Goal: Information Seeking & Learning: Compare options

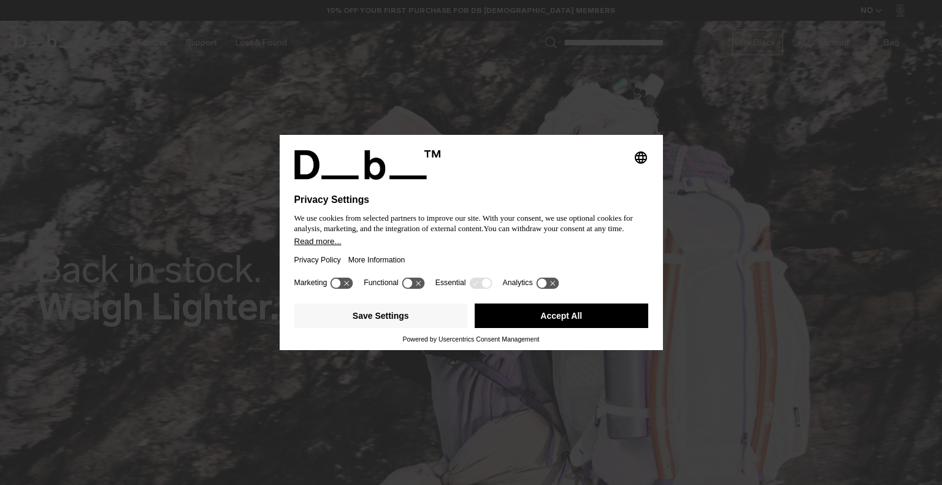
click at [414, 276] on div "Marketing Functional Essential Analytics" at bounding box center [471, 286] width 354 height 25
click at [407, 282] on icon at bounding box center [407, 282] width 9 height 9
click at [417, 283] on icon at bounding box center [418, 282] width 9 height 9
click at [381, 318] on button "Save Settings" at bounding box center [380, 315] width 173 height 25
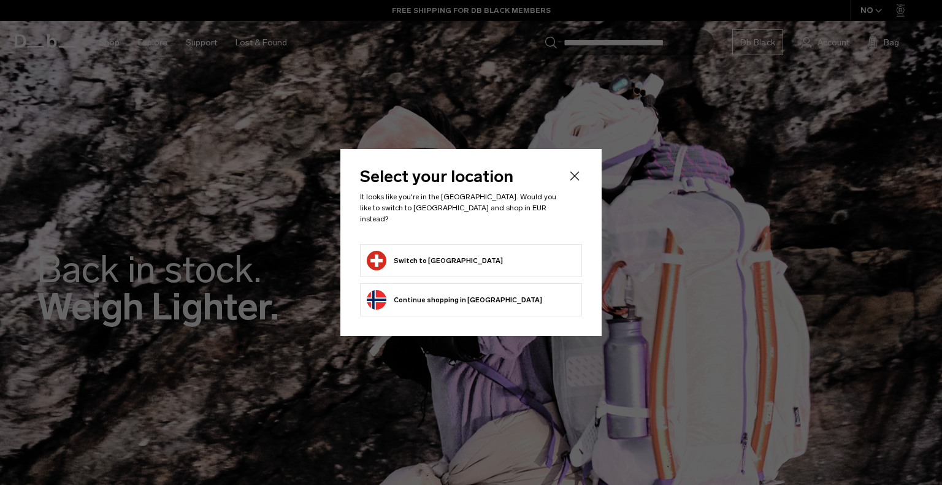
click at [461, 252] on form "Switch to Switzerland" at bounding box center [471, 261] width 208 height 20
click at [417, 254] on button "Switch to Switzerland" at bounding box center [435, 261] width 136 height 20
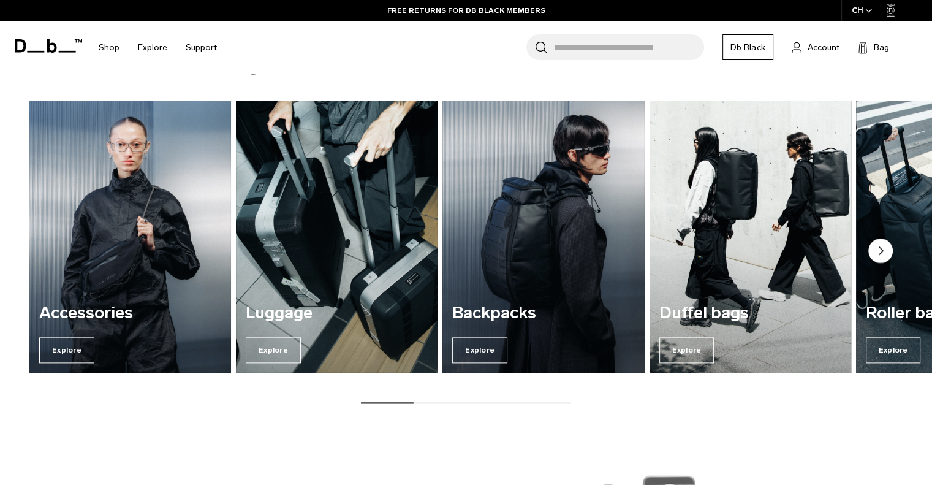
scroll to position [1410, 0]
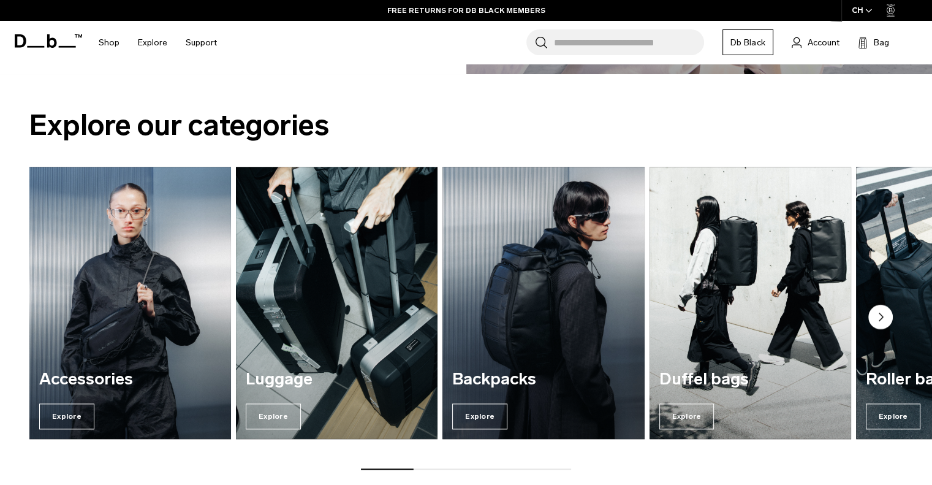
click at [879, 319] on circle "Next slide" at bounding box center [881, 317] width 25 height 25
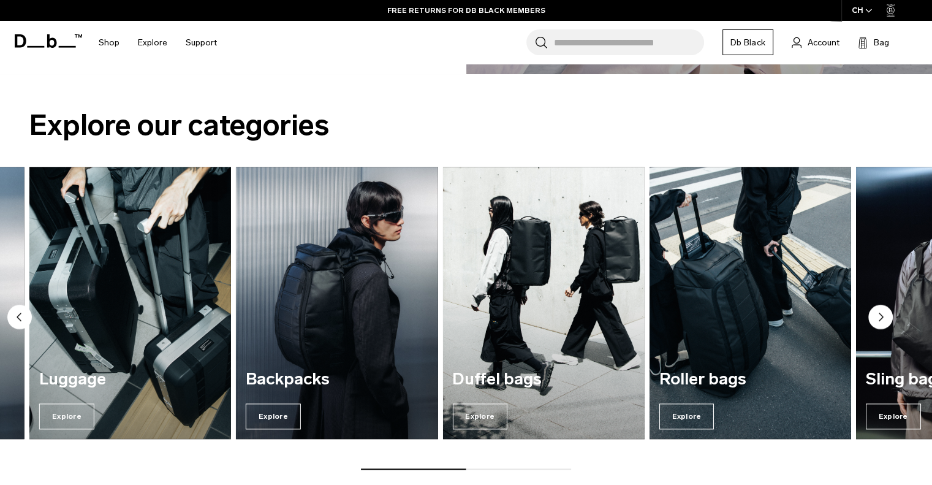
click at [879, 319] on circle "Next slide" at bounding box center [881, 317] width 25 height 25
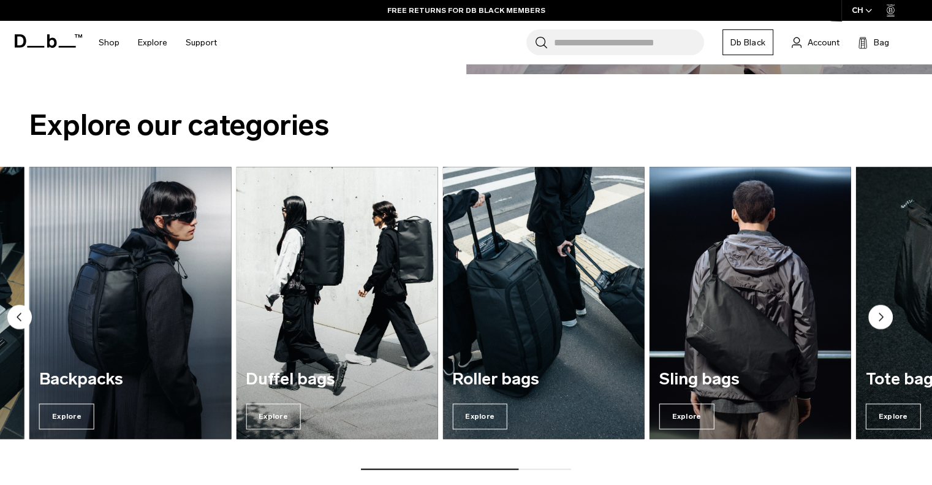
click at [879, 319] on circle "Next slide" at bounding box center [881, 317] width 25 height 25
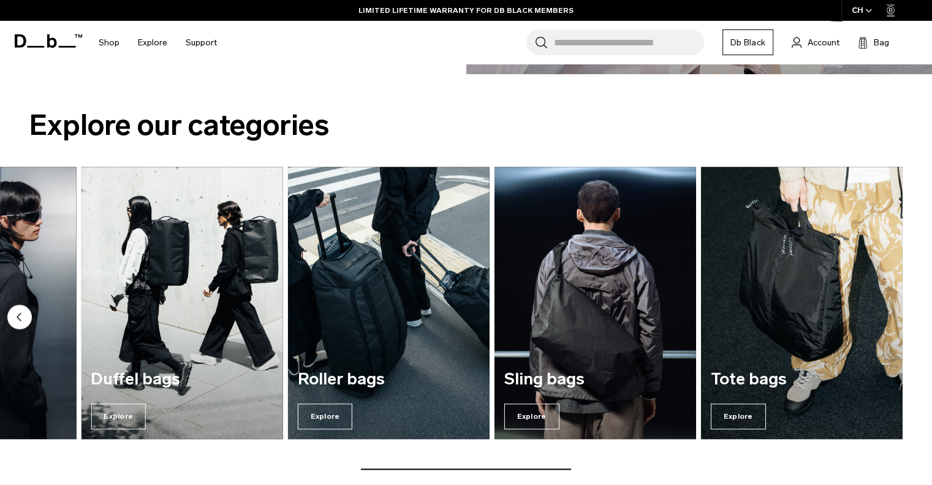
click at [878, 320] on img "7 / 7" at bounding box center [802, 303] width 202 height 272
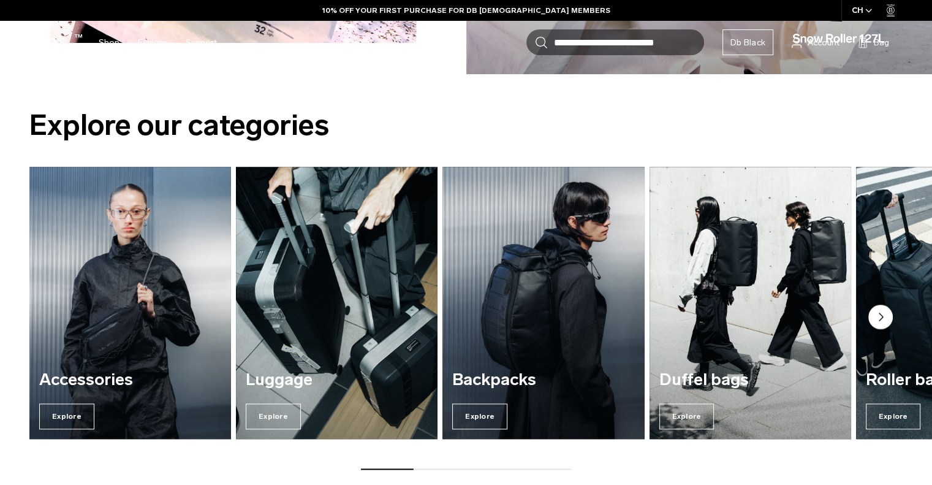
click at [883, 319] on circle "Next slide" at bounding box center [881, 317] width 25 height 25
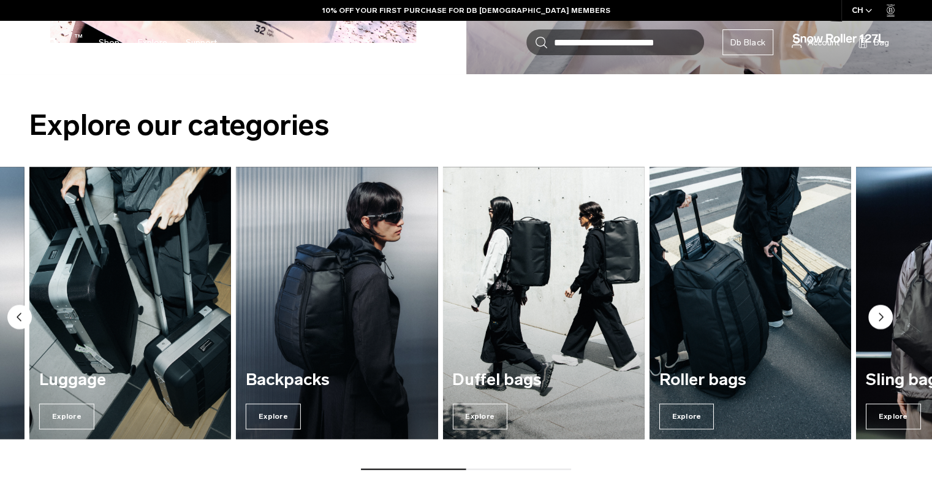
click at [883, 319] on circle "Next slide" at bounding box center [881, 317] width 25 height 25
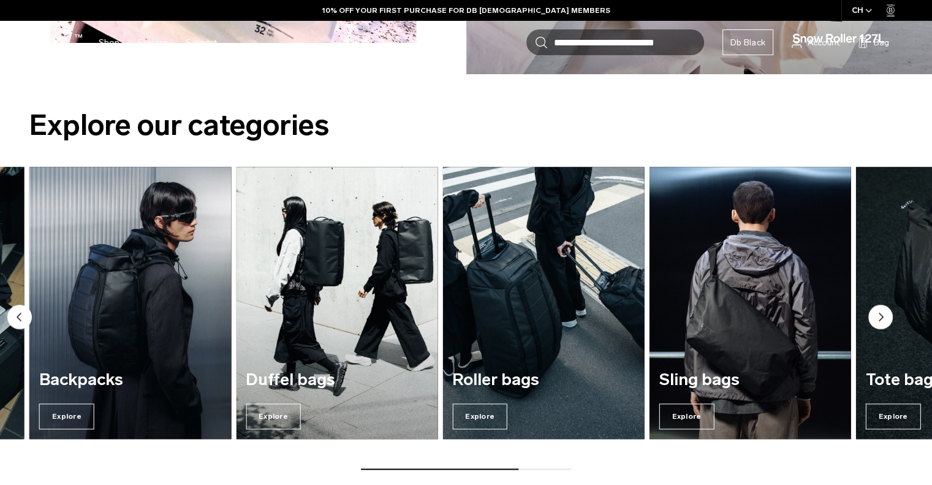
click at [883, 319] on circle "Next slide" at bounding box center [881, 317] width 25 height 25
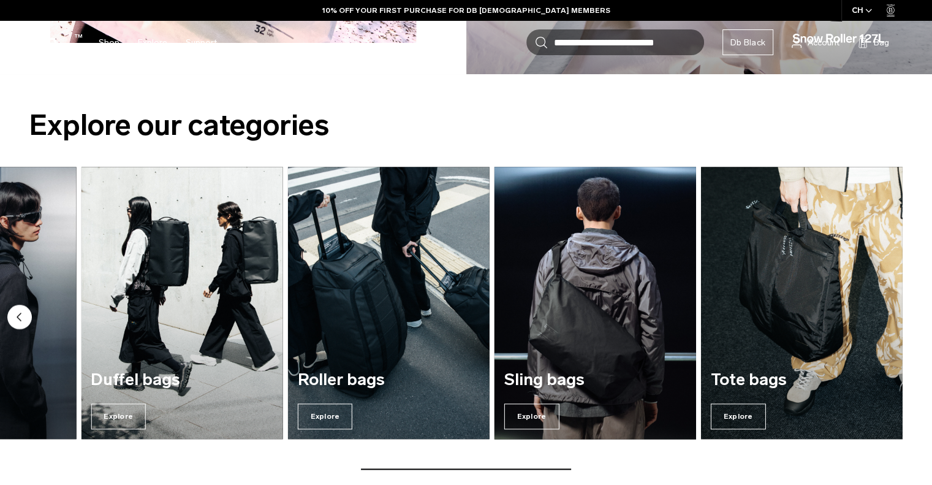
click at [636, 311] on img "6 / 7" at bounding box center [596, 302] width 208 height 281
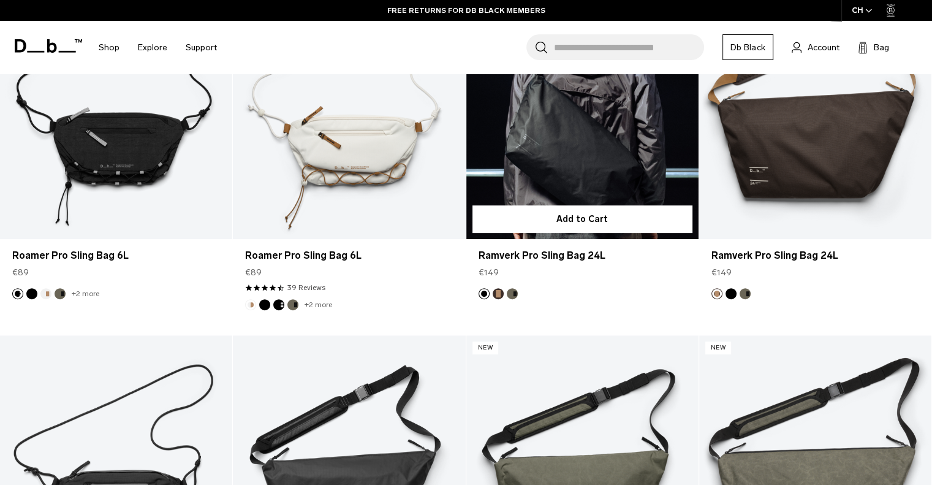
scroll to position [184, 0]
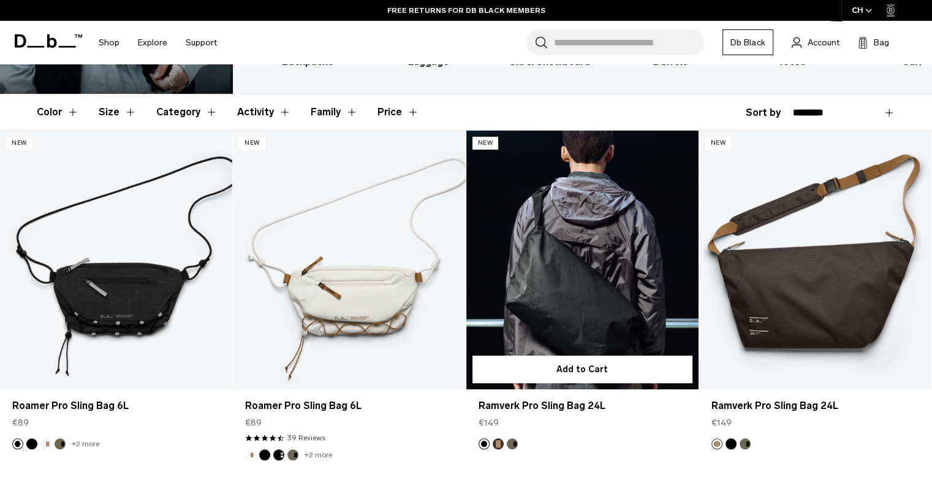
click at [500, 445] on button "Espresso" at bounding box center [498, 443] width 11 height 11
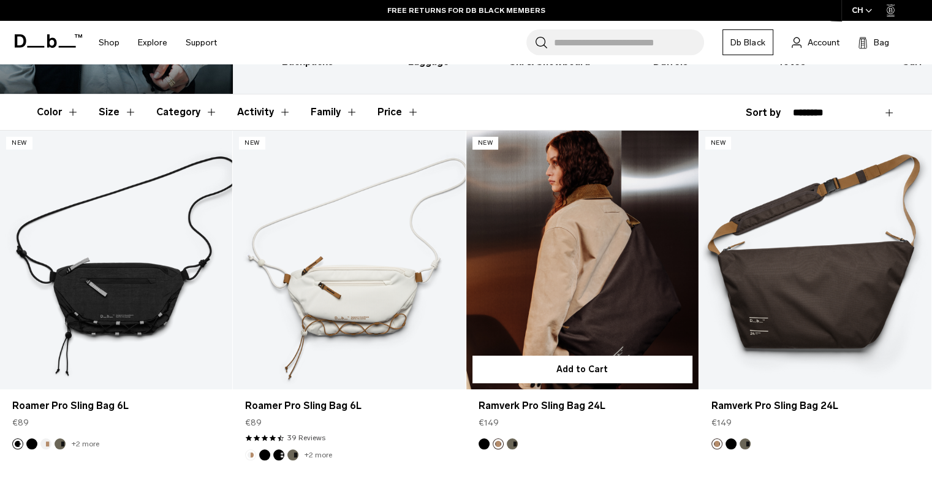
click at [516, 443] on button "Forest Green" at bounding box center [512, 443] width 11 height 11
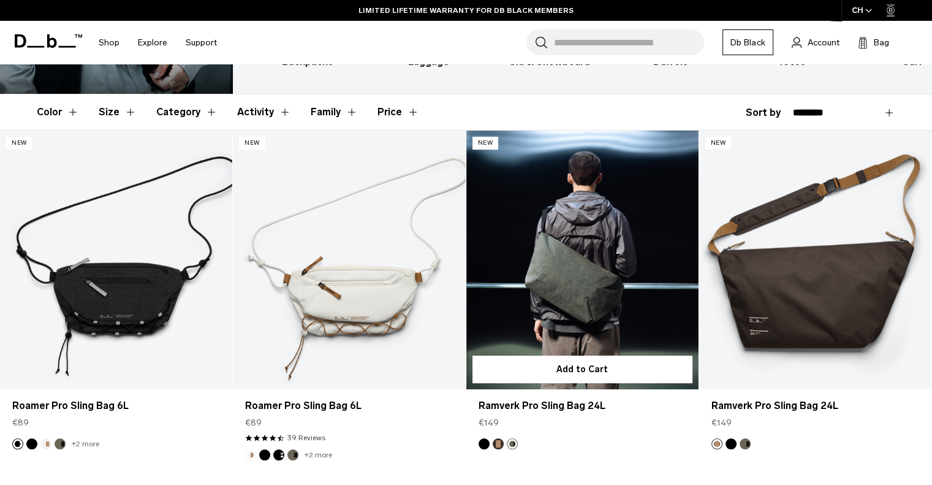
click at [485, 448] on img "Black Out" at bounding box center [484, 443] width 13 height 13
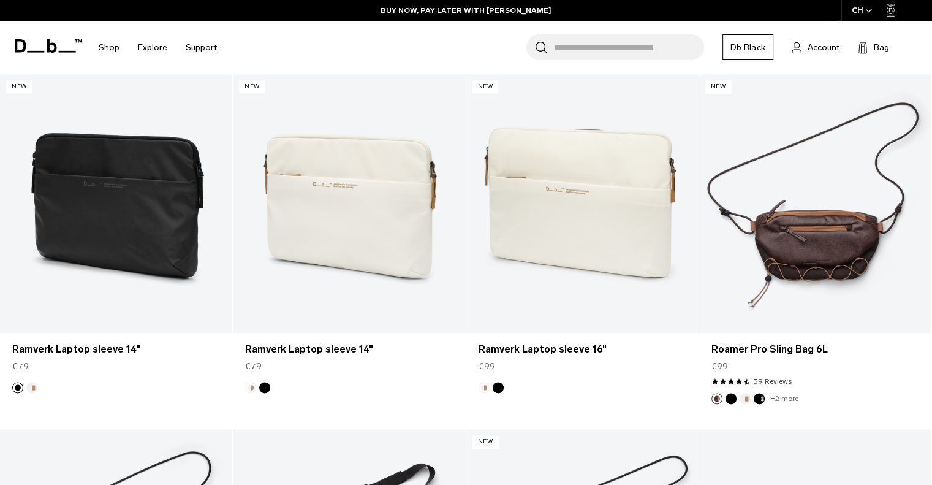
scroll to position [1655, 0]
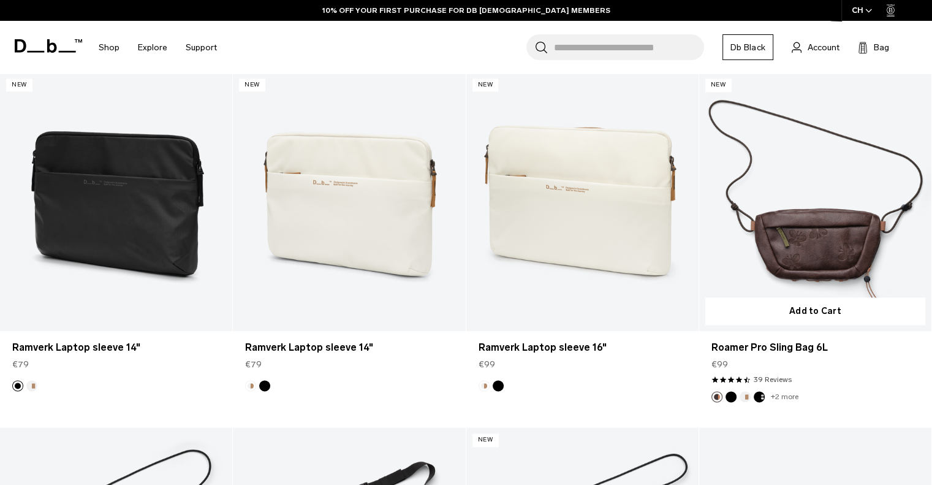
click at [760, 397] on button "Charcoal Grey" at bounding box center [759, 396] width 11 height 11
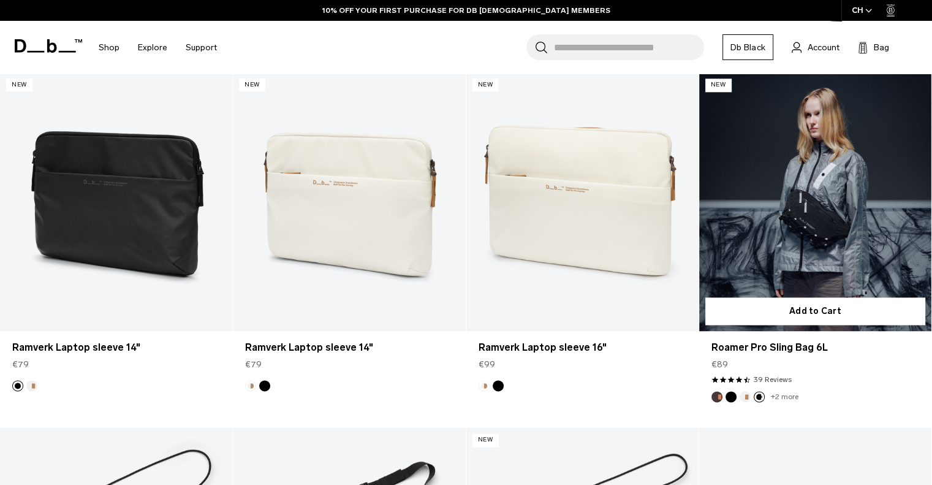
click at [734, 398] on button "Black Out" at bounding box center [731, 396] width 11 height 11
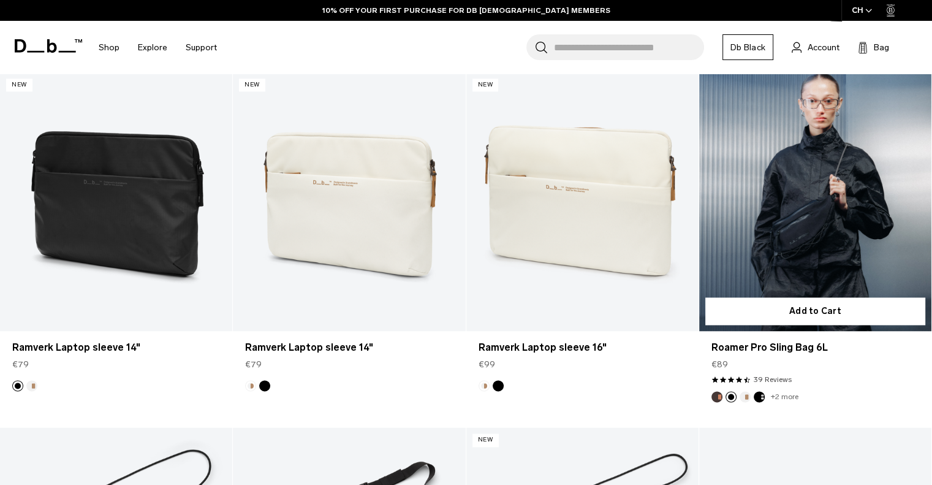
click at [747, 398] on button "Oatmilk" at bounding box center [745, 396] width 11 height 11
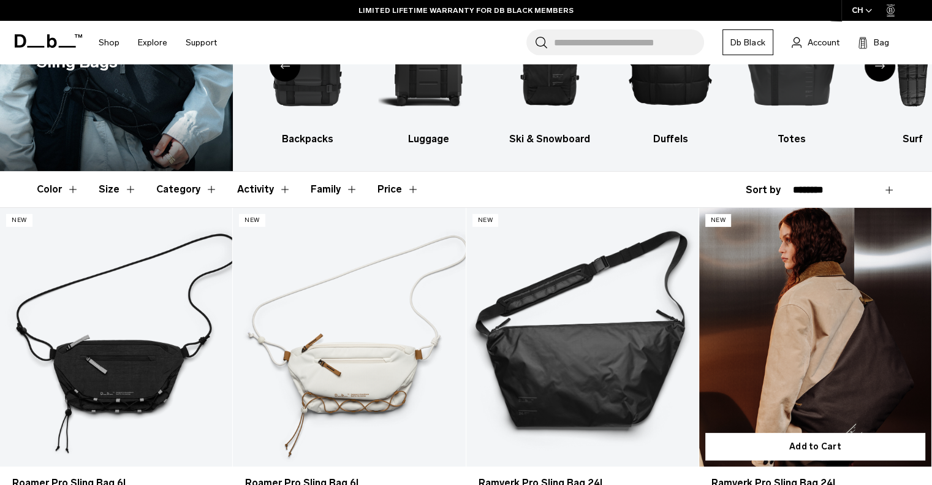
scroll to position [0, 0]
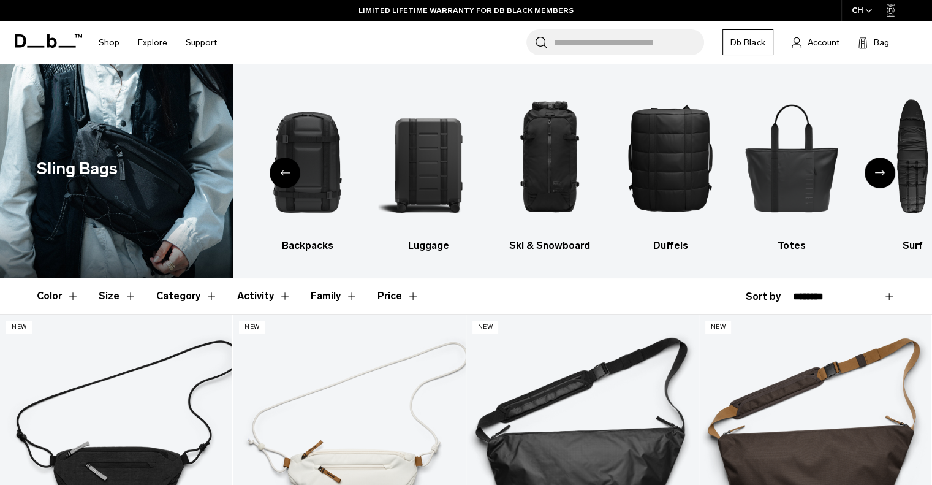
click at [884, 173] on icon "Next slide" at bounding box center [880, 173] width 10 height 6
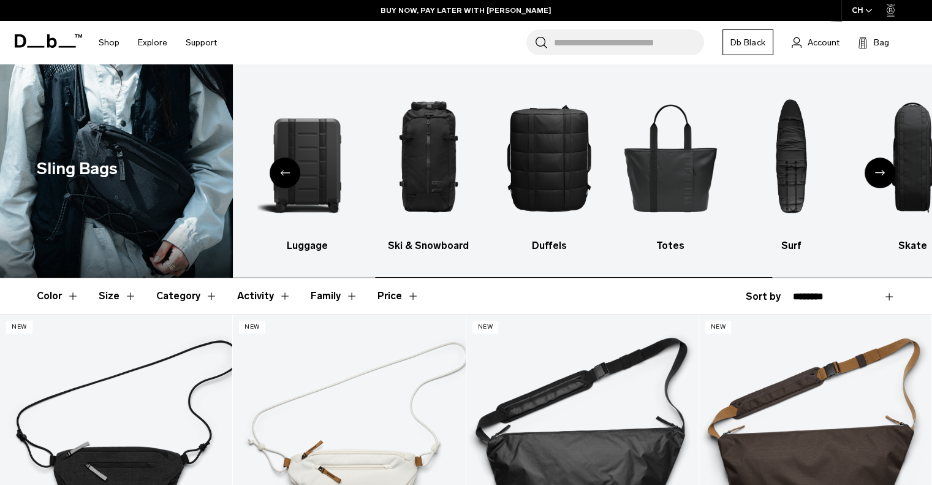
click at [884, 173] on icon "Next slide" at bounding box center [880, 173] width 10 height 6
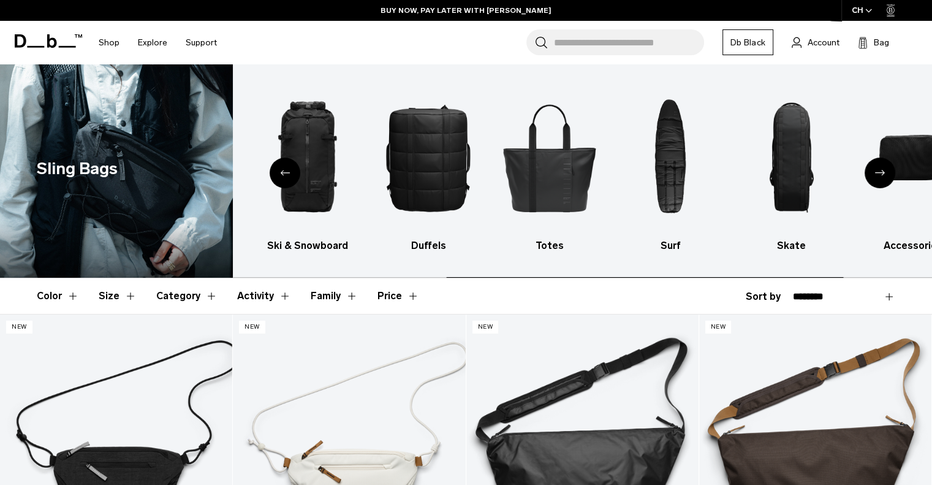
click at [884, 173] on icon "Next slide" at bounding box center [880, 173] width 10 height 6
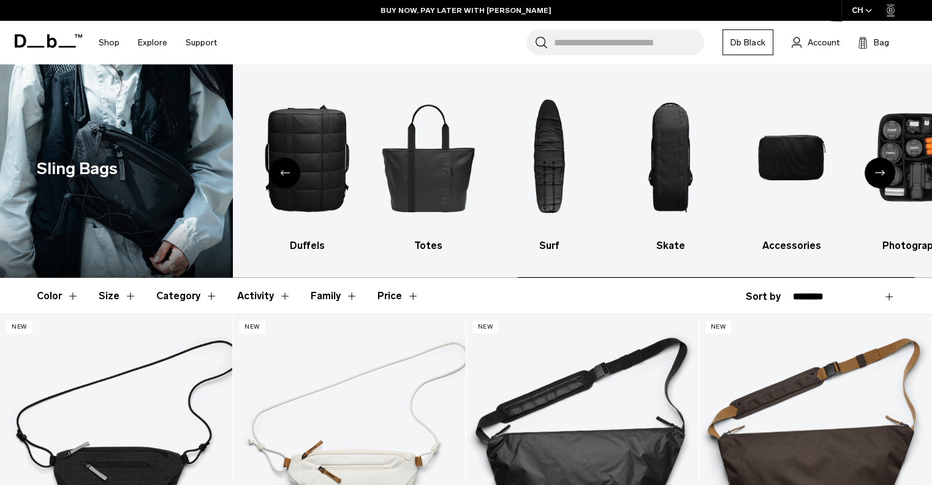
click at [884, 173] on icon "Next slide" at bounding box center [880, 173] width 10 height 6
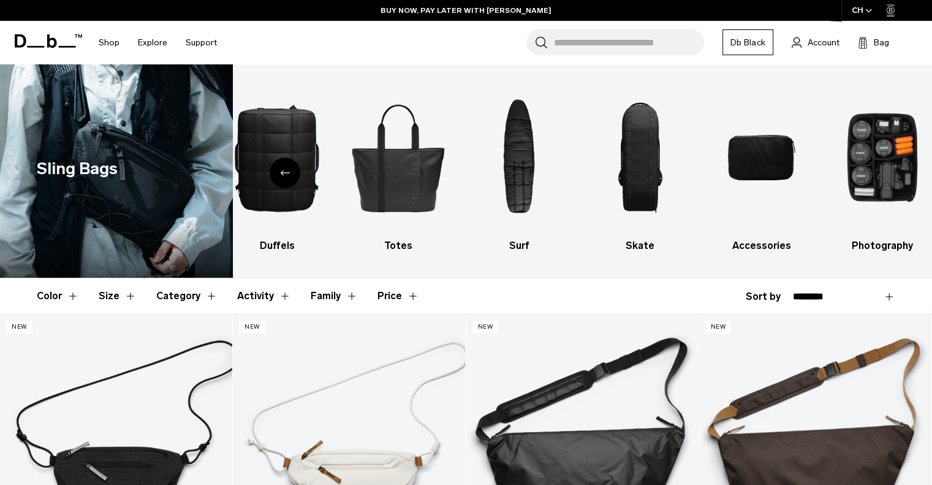
click at [286, 173] on icon "Previous slide" at bounding box center [285, 173] width 10 height 6
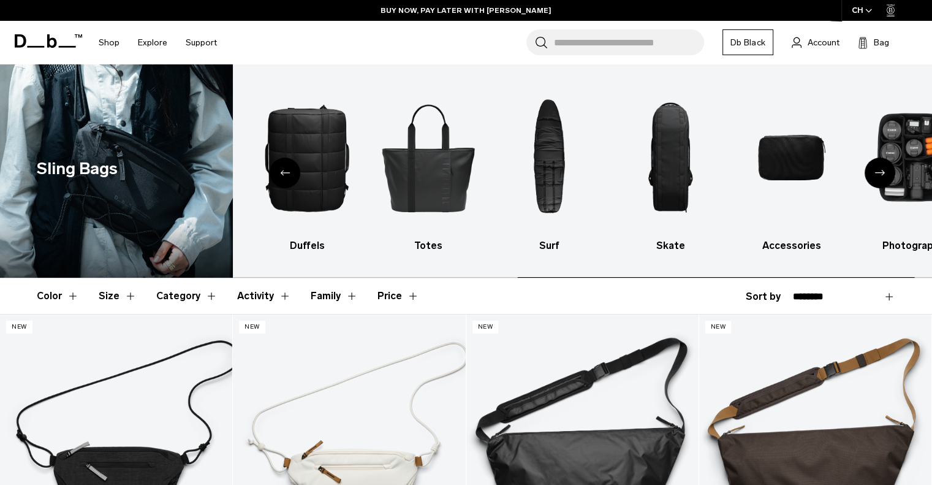
click at [286, 173] on icon "Previous slide" at bounding box center [285, 173] width 10 height 6
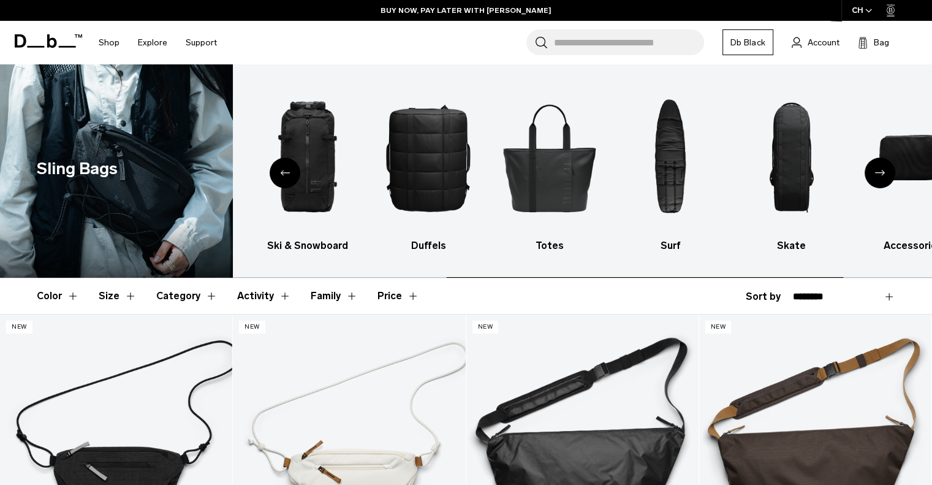
click at [286, 173] on icon "Previous slide" at bounding box center [285, 173] width 10 height 6
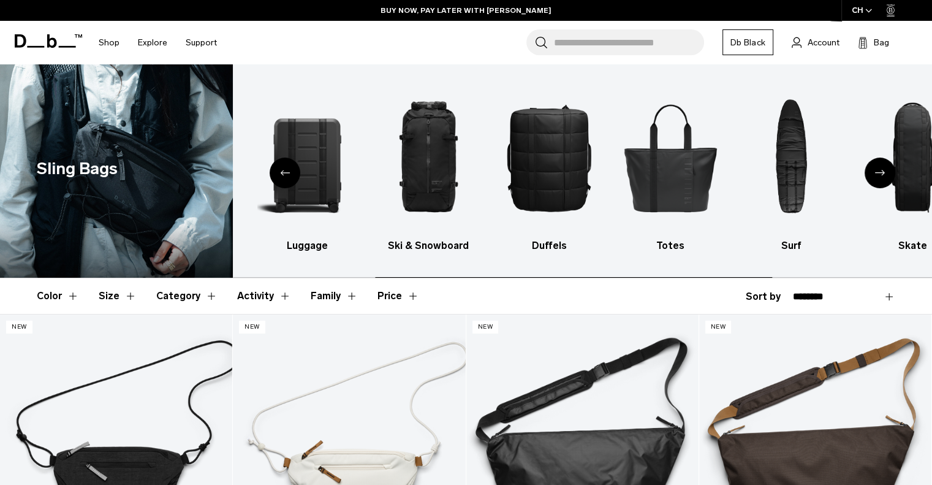
click at [286, 173] on icon "Previous slide" at bounding box center [285, 173] width 10 height 6
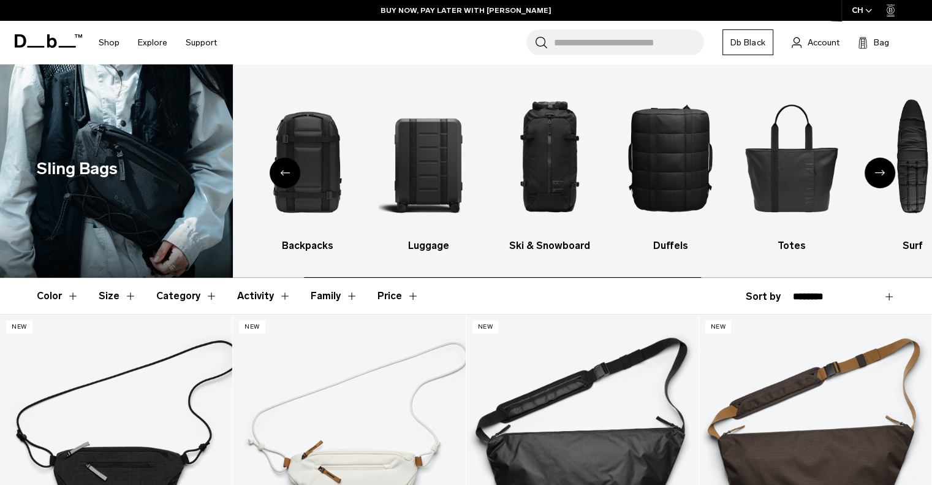
click at [286, 173] on icon "Previous slide" at bounding box center [285, 173] width 10 height 6
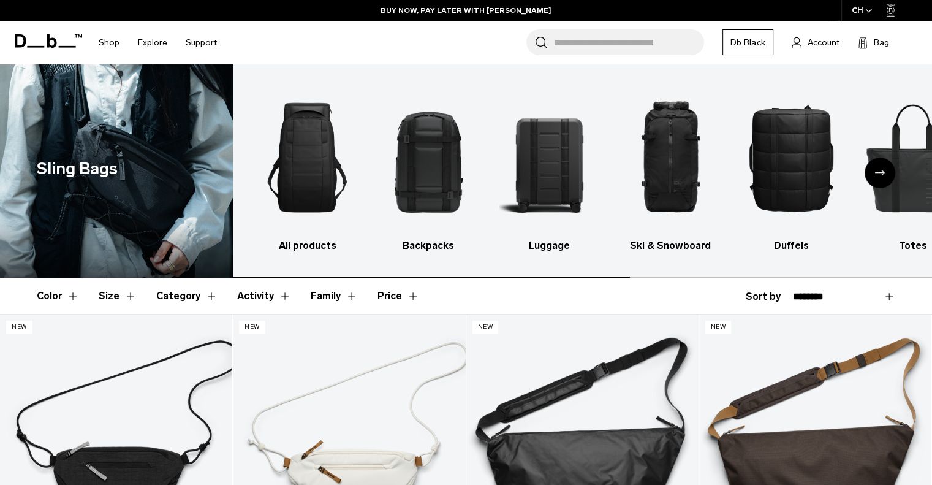
click at [286, 173] on img "1 / 10" at bounding box center [307, 158] width 100 height 150
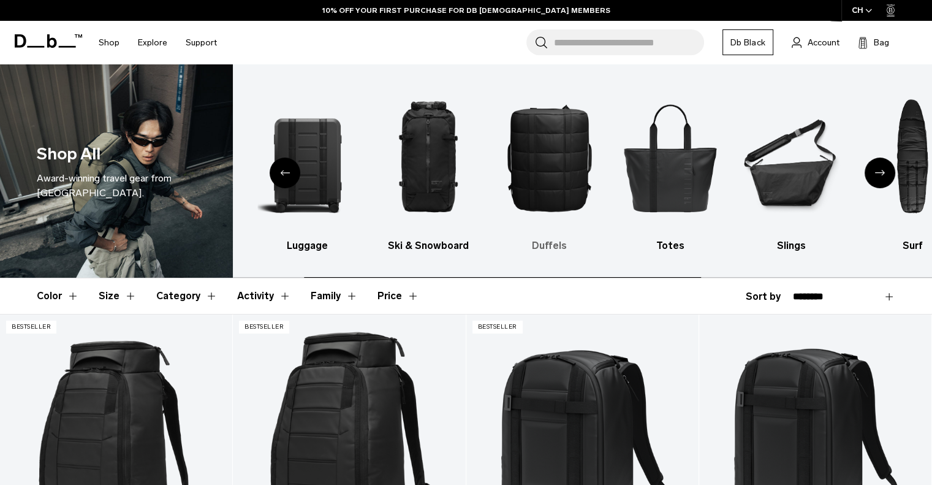
click at [557, 159] on img "4 / 10" at bounding box center [550, 158] width 100 height 150
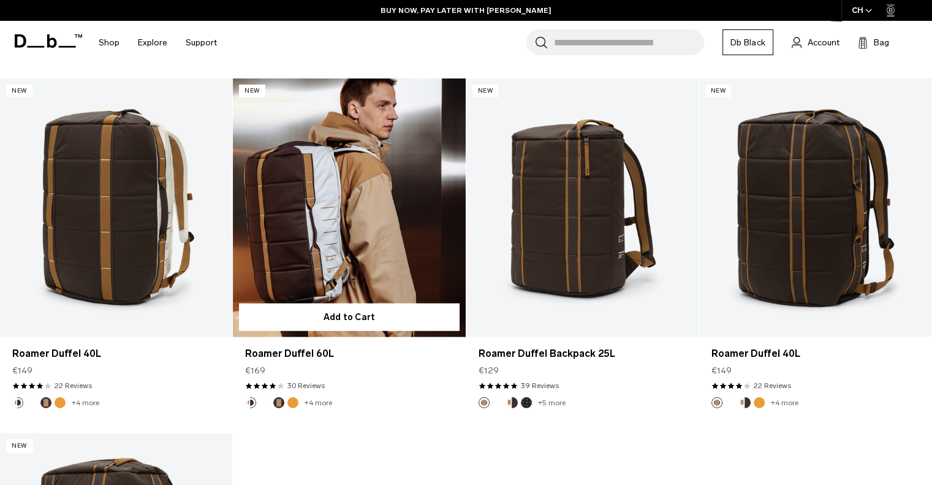
scroll to position [3074, 0]
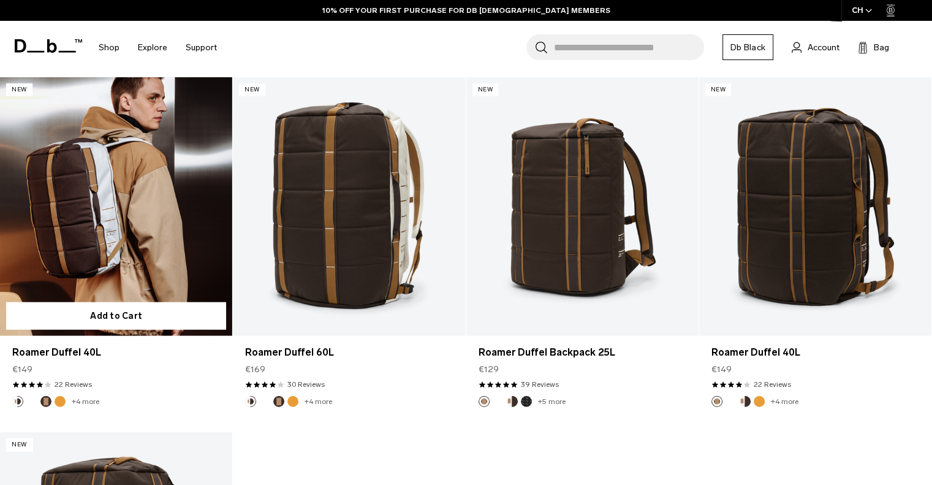
click at [115, 188] on link "Roamer Duffel 40L" at bounding box center [116, 206] width 232 height 258
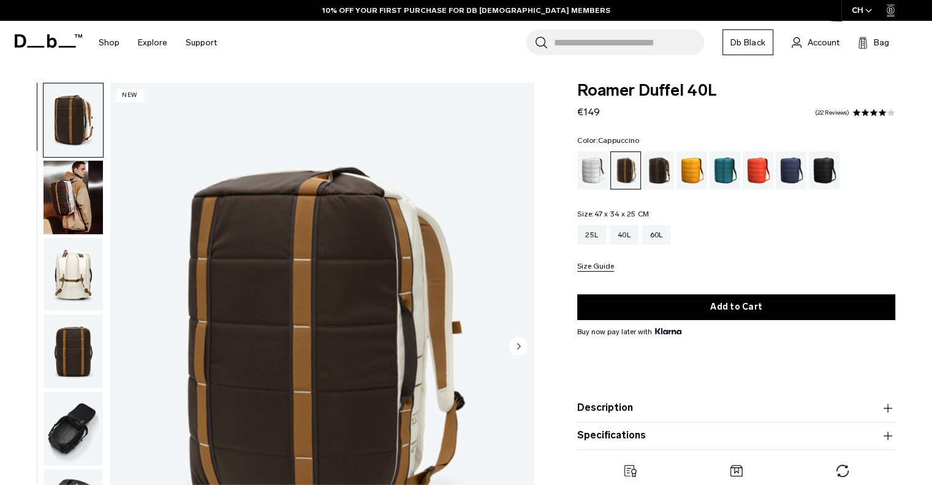
click at [520, 348] on circle "Next slide" at bounding box center [518, 346] width 18 height 18
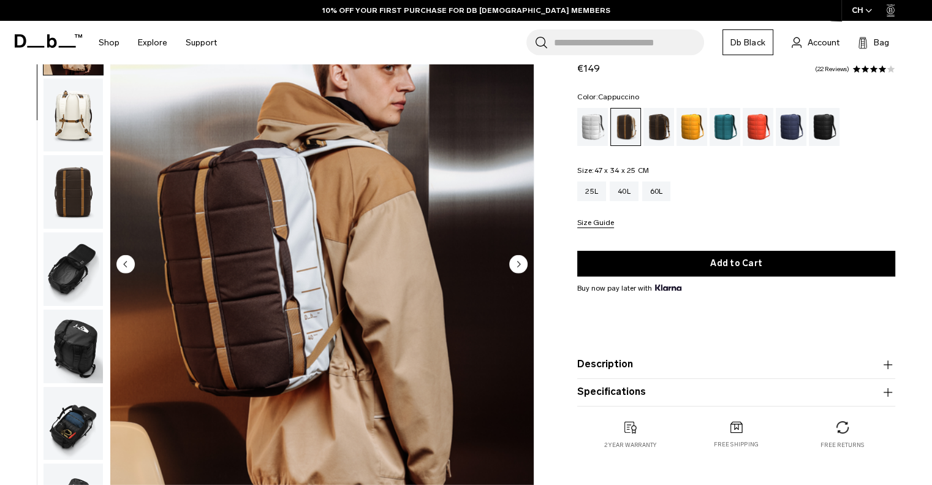
scroll to position [61, 0]
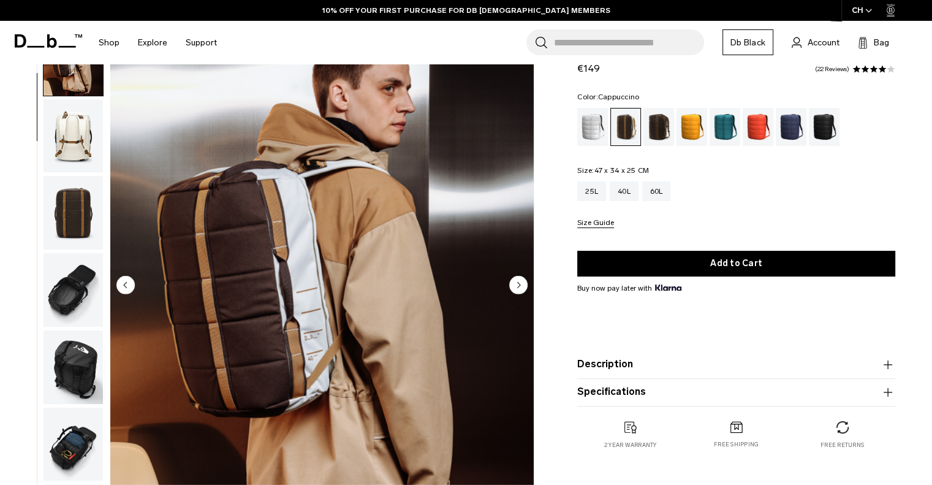
click at [519, 286] on icon "Next slide" at bounding box center [519, 285] width 3 height 6
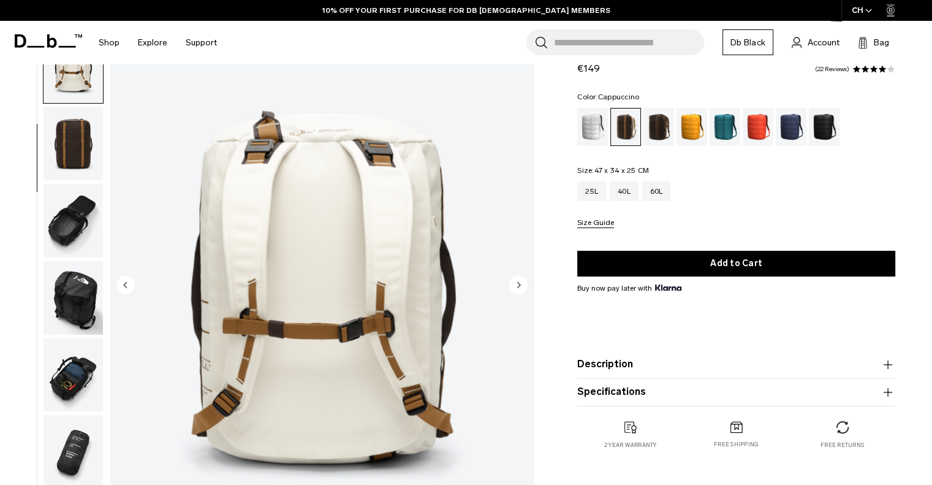
scroll to position [154, 0]
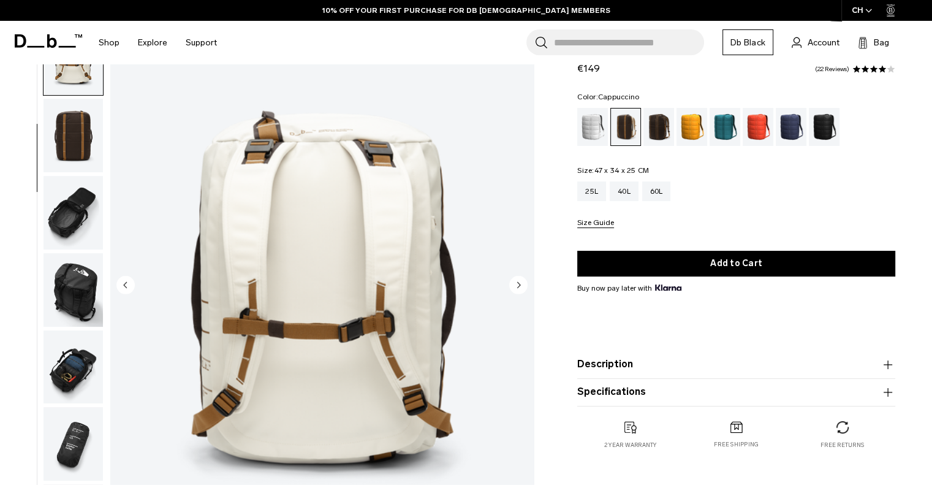
click at [519, 286] on icon "Next slide" at bounding box center [519, 285] width 3 height 6
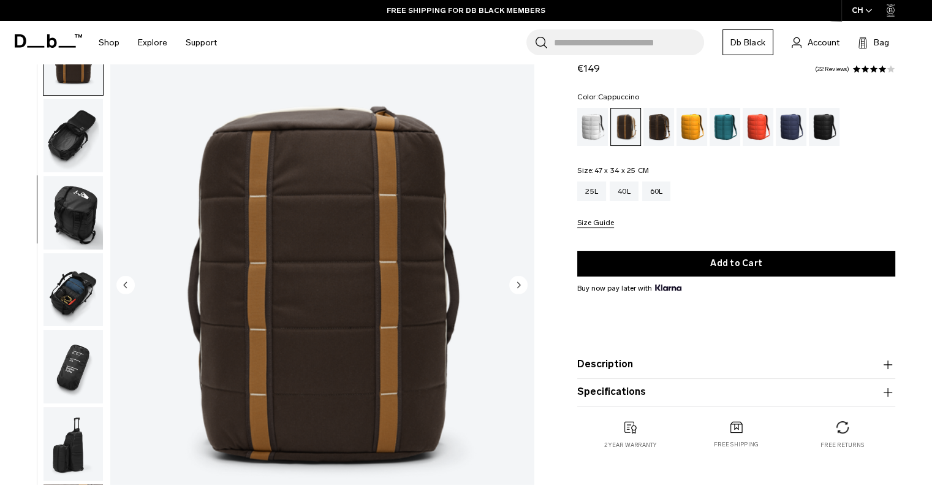
click at [519, 286] on icon "Next slide" at bounding box center [519, 285] width 3 height 6
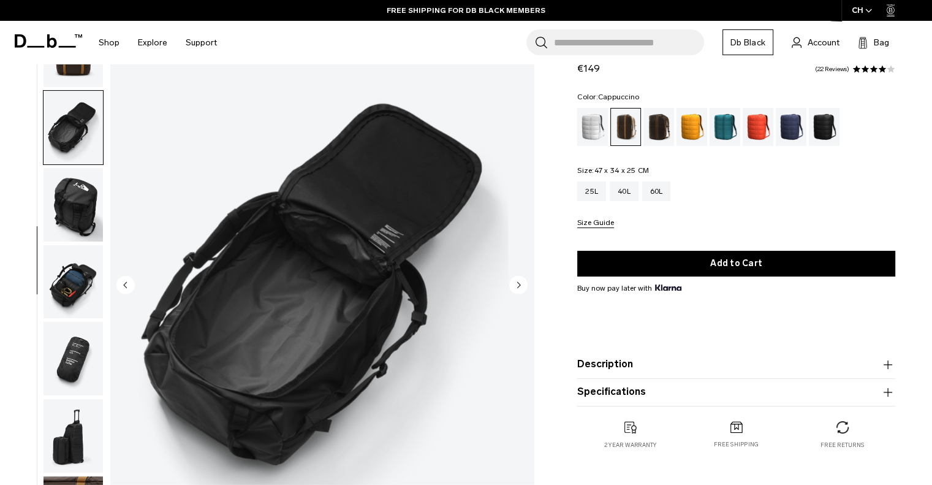
click at [517, 286] on circle "Next slide" at bounding box center [518, 284] width 18 height 18
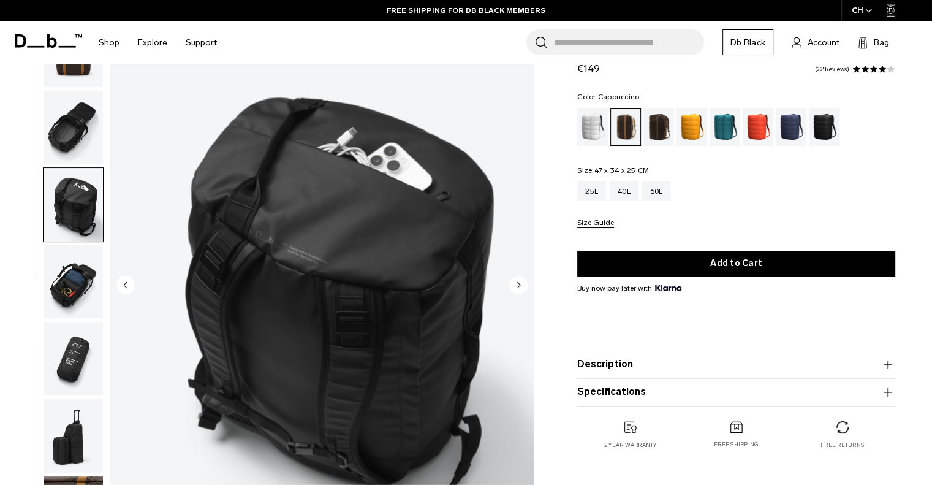
click at [517, 286] on circle "Next slide" at bounding box center [518, 284] width 18 height 18
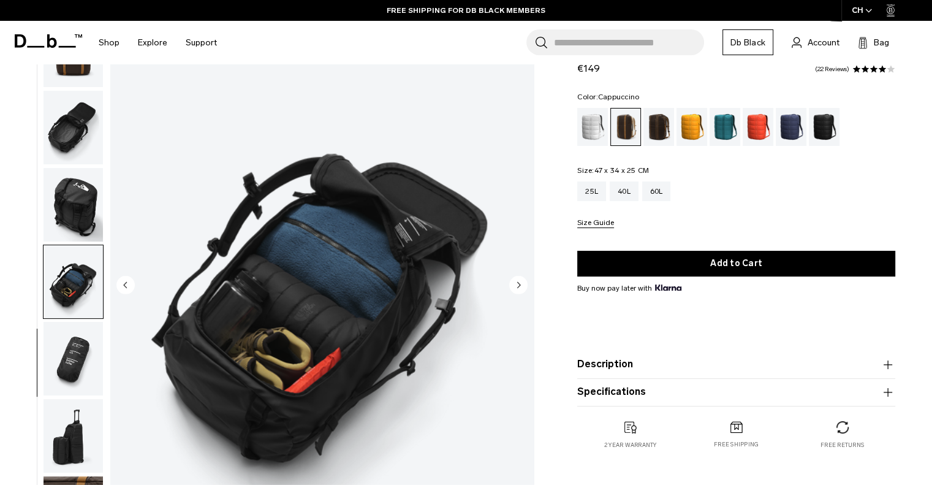
click at [517, 286] on circle "Next slide" at bounding box center [518, 284] width 18 height 18
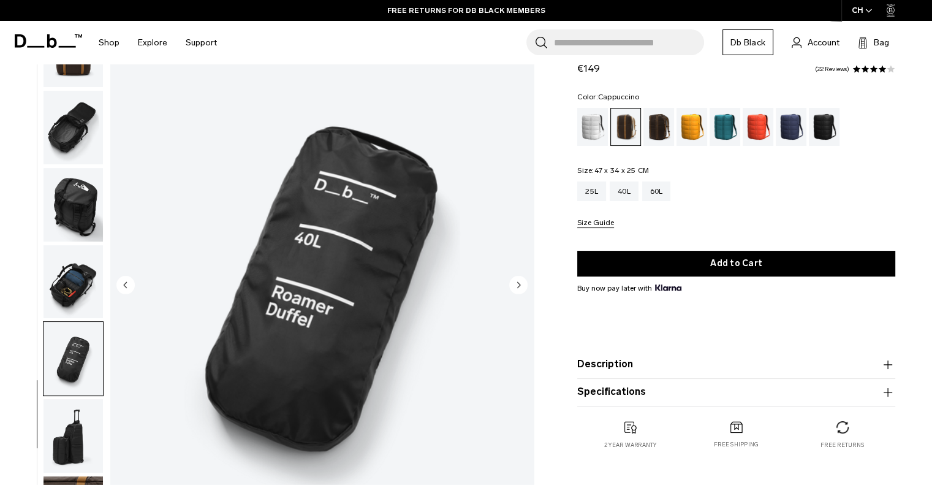
drag, startPoint x: 485, startPoint y: 188, endPoint x: 469, endPoint y: 192, distance: 17.1
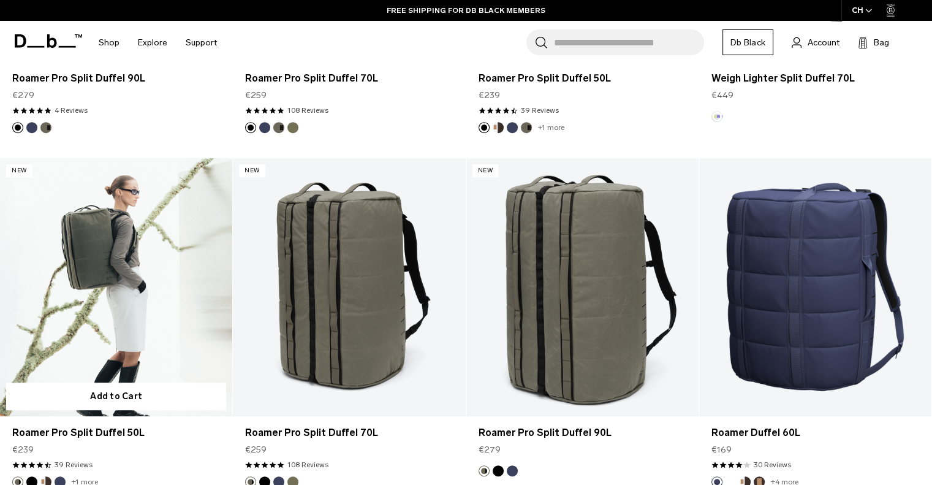
scroll to position [554, 0]
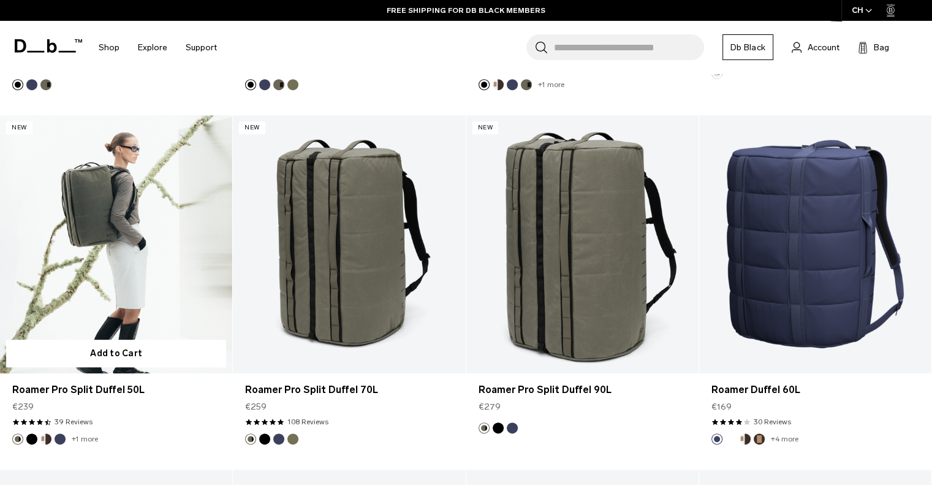
click at [140, 221] on link "Roamer Pro Split Duffel 50L" at bounding box center [116, 244] width 232 height 258
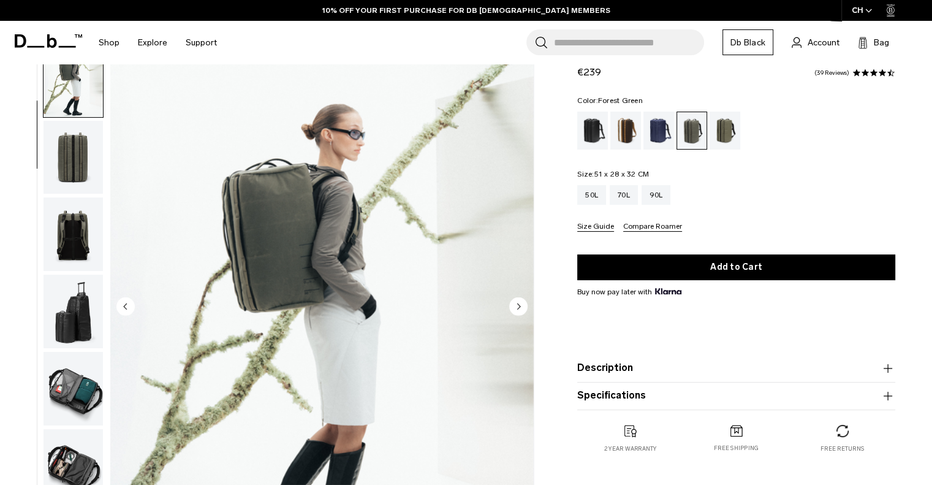
scroll to position [61, 0]
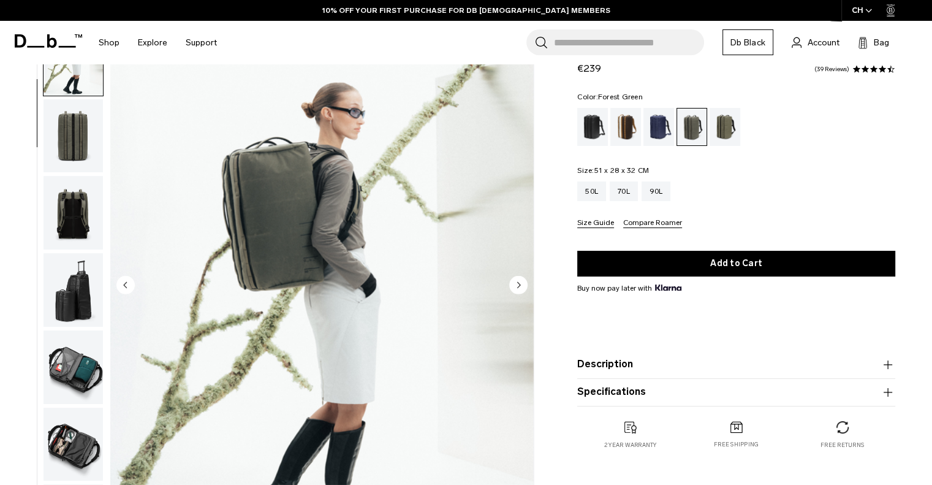
click at [520, 284] on icon "Next slide" at bounding box center [519, 285] width 3 height 6
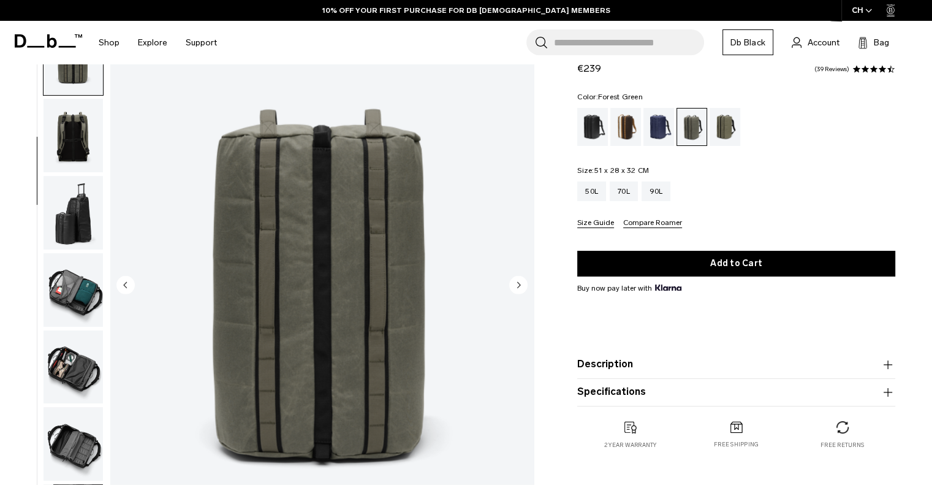
click at [520, 284] on icon "Next slide" at bounding box center [519, 285] width 3 height 6
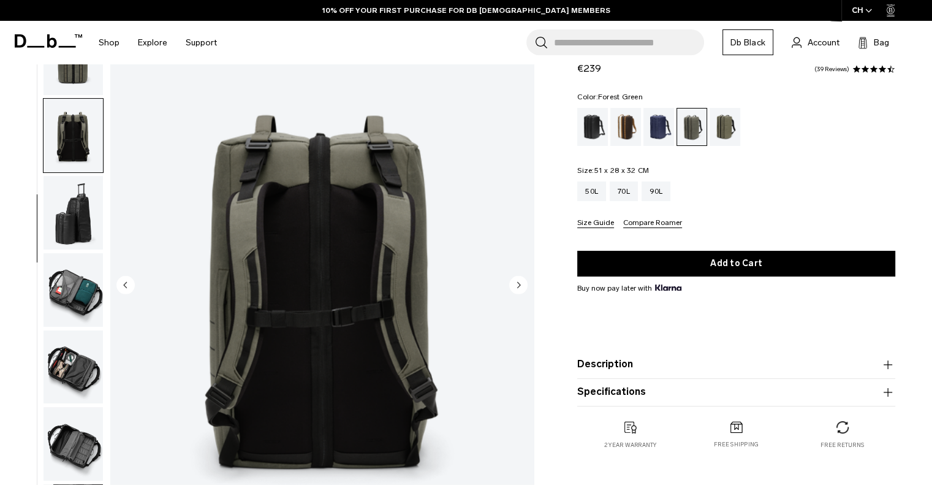
scroll to position [162, 0]
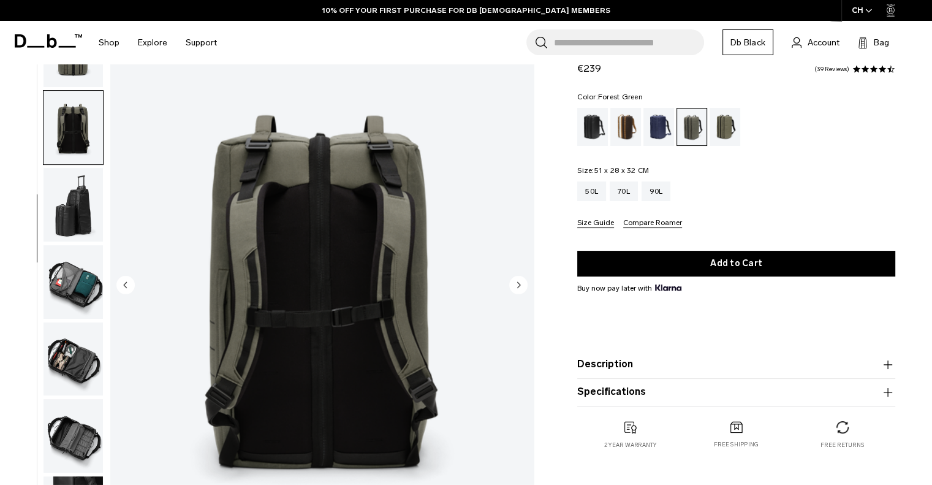
click at [518, 285] on icon "Next slide" at bounding box center [519, 285] width 3 height 6
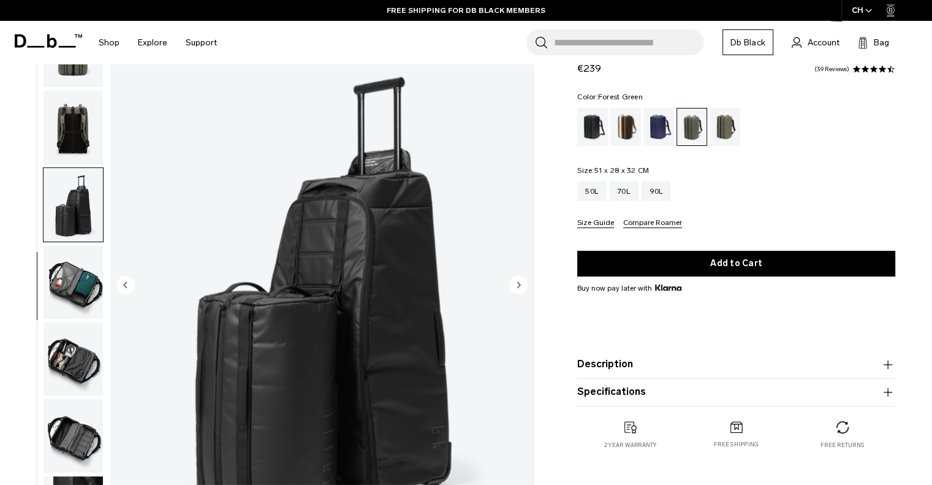
click at [518, 285] on icon "Next slide" at bounding box center [519, 285] width 3 height 6
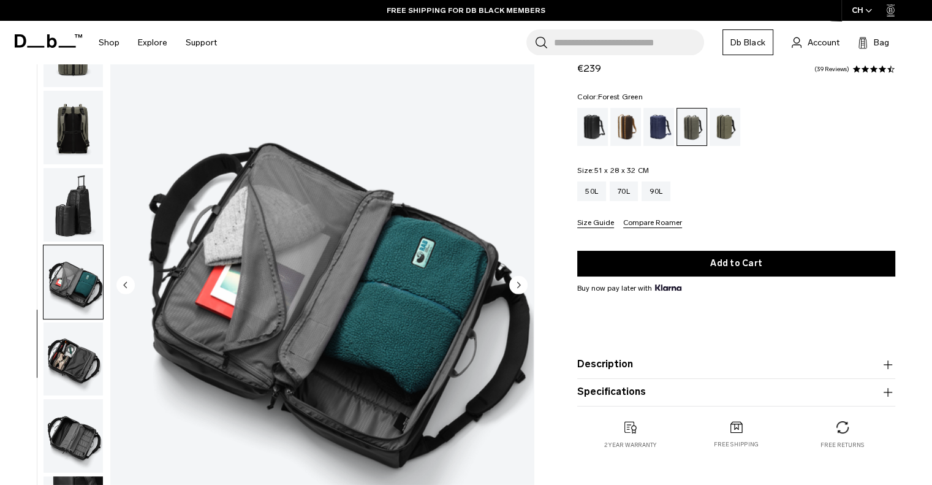
click at [518, 285] on icon "Next slide" at bounding box center [519, 285] width 3 height 6
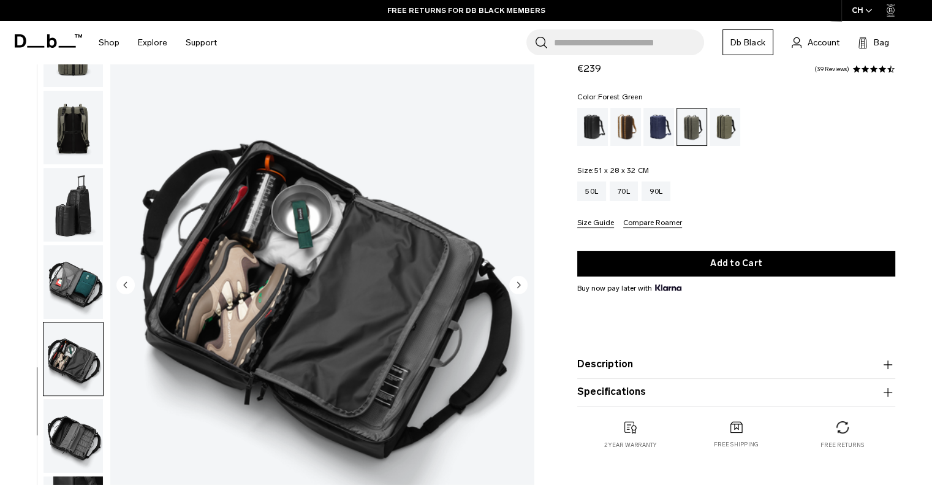
click at [519, 289] on circle "Next slide" at bounding box center [518, 284] width 18 height 18
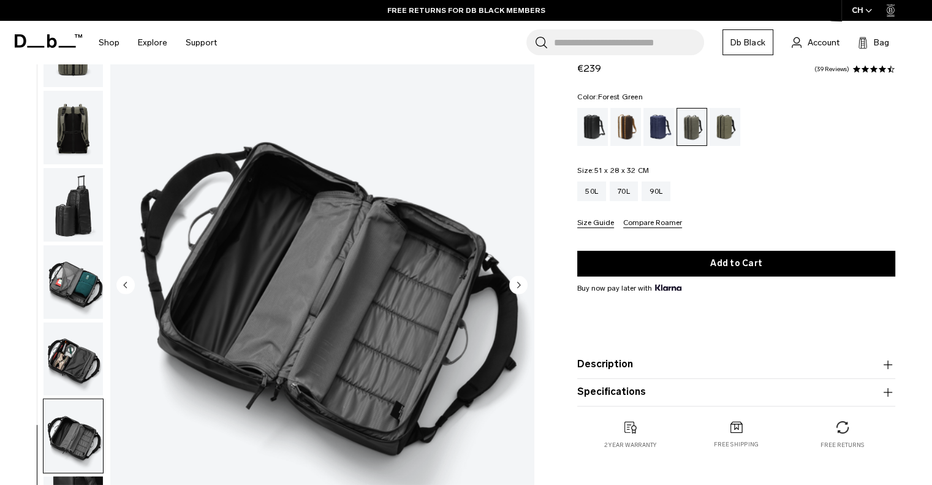
click at [519, 289] on circle "Next slide" at bounding box center [518, 284] width 18 height 18
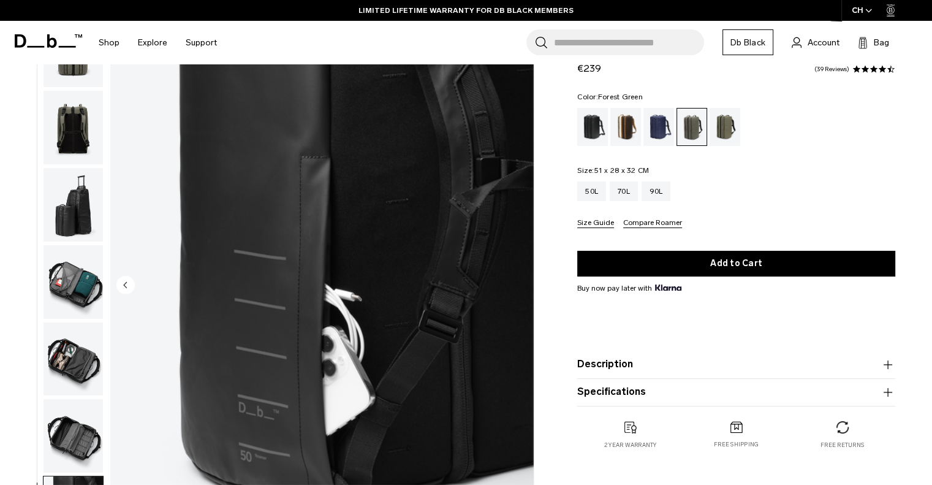
click at [124, 289] on circle "Previous slide" at bounding box center [125, 284] width 18 height 18
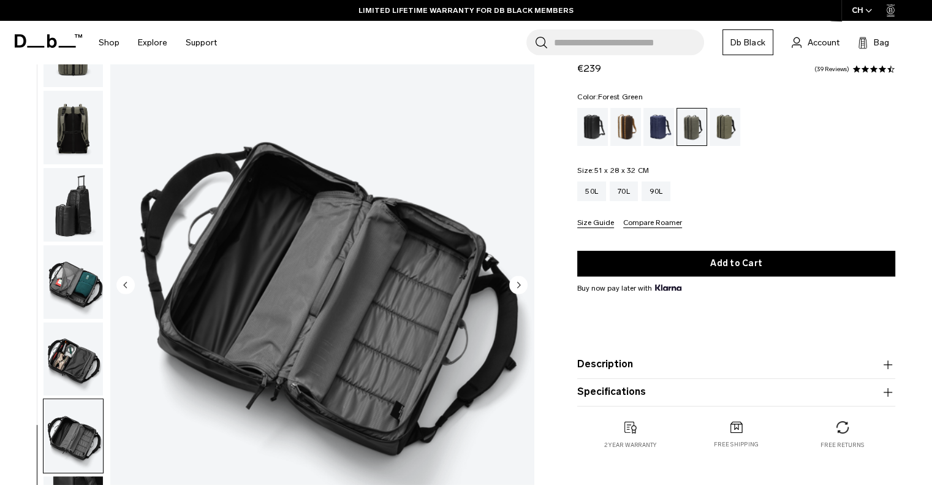
click at [124, 289] on circle "Previous slide" at bounding box center [125, 284] width 18 height 18
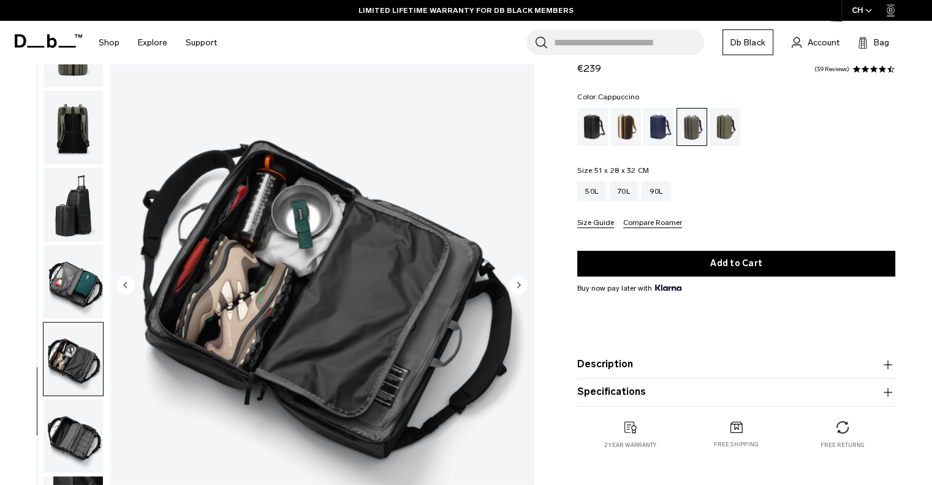
click at [622, 117] on div "Cappuccino" at bounding box center [626, 127] width 31 height 38
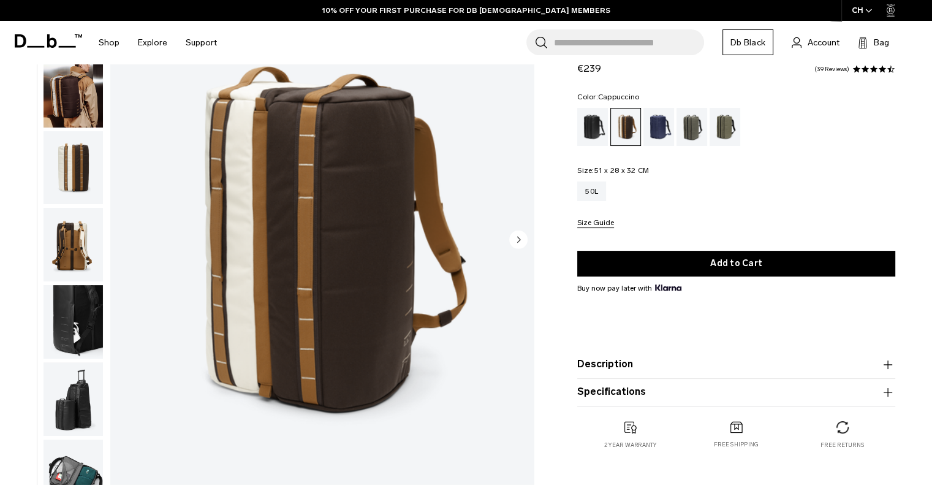
scroll to position [123, 0]
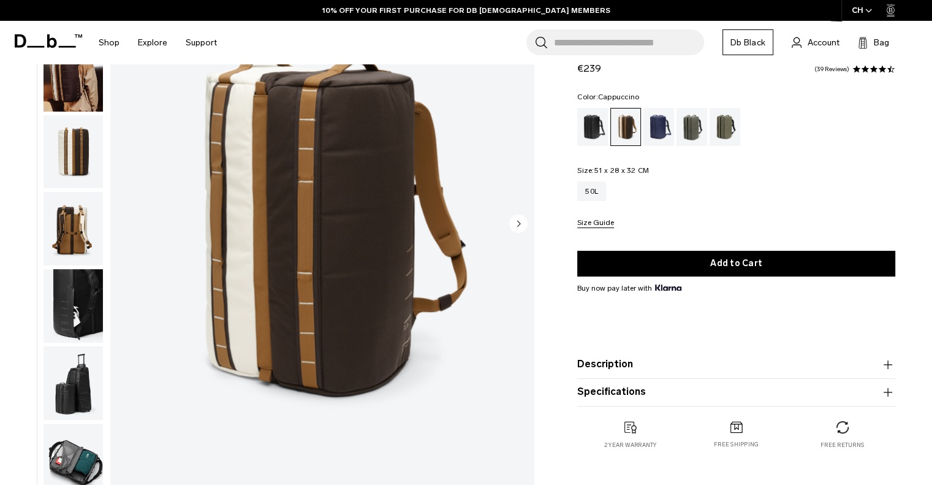
click at [525, 224] on circle "Next slide" at bounding box center [518, 223] width 18 height 18
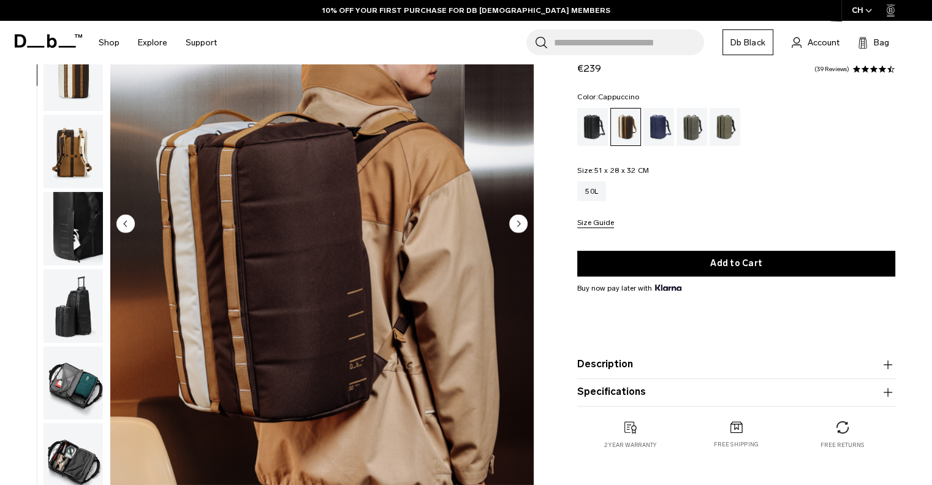
click at [525, 224] on circle "Next slide" at bounding box center [518, 223] width 18 height 18
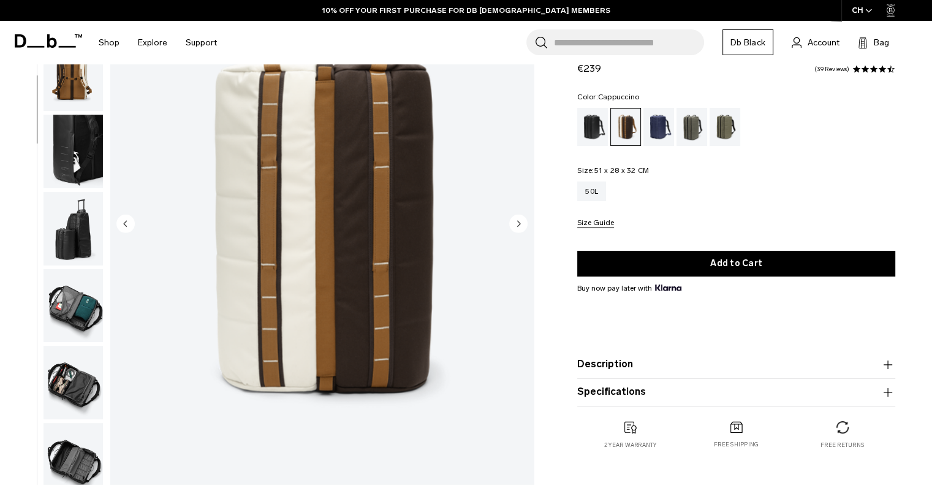
click at [525, 224] on circle "Next slide" at bounding box center [518, 223] width 18 height 18
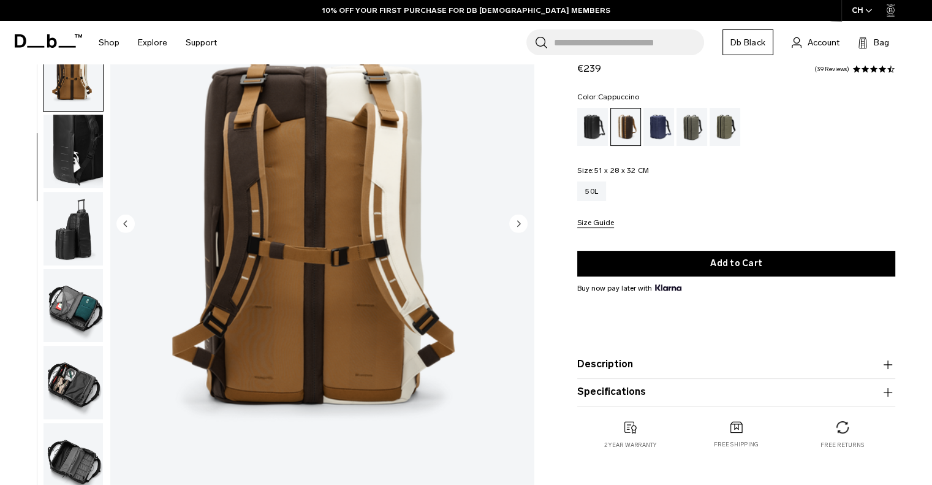
scroll to position [162, 0]
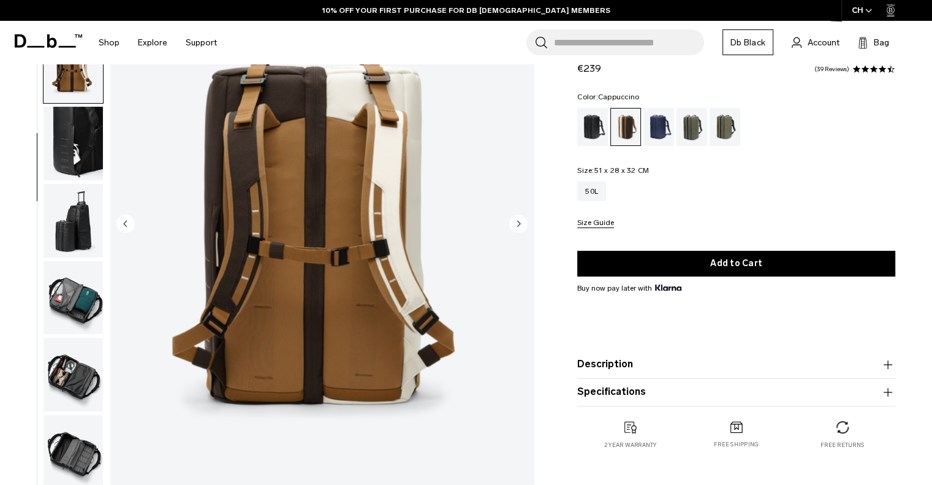
click at [525, 224] on circle "Next slide" at bounding box center [518, 223] width 18 height 18
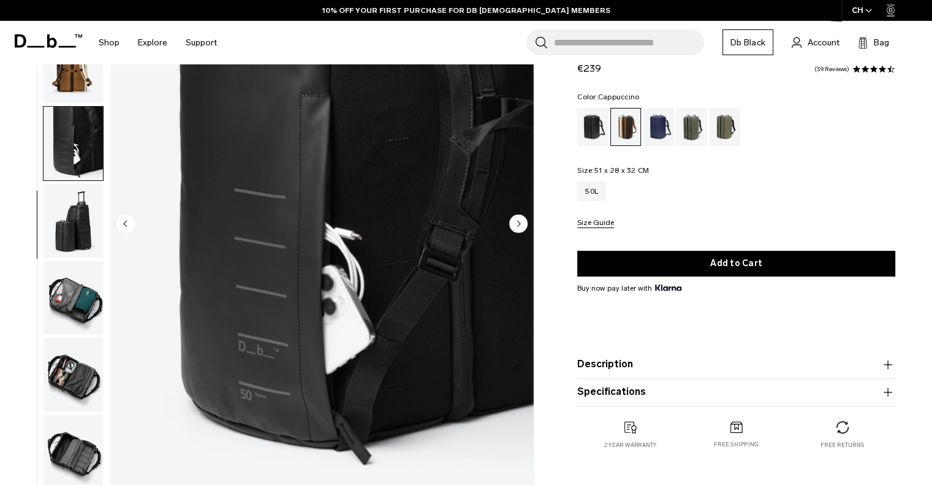
click at [525, 224] on circle "Next slide" at bounding box center [518, 223] width 18 height 18
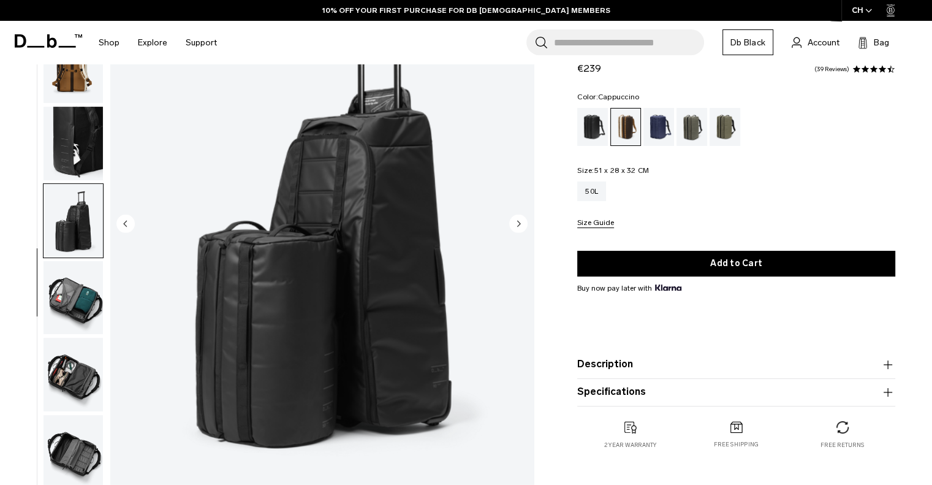
scroll to position [0, 0]
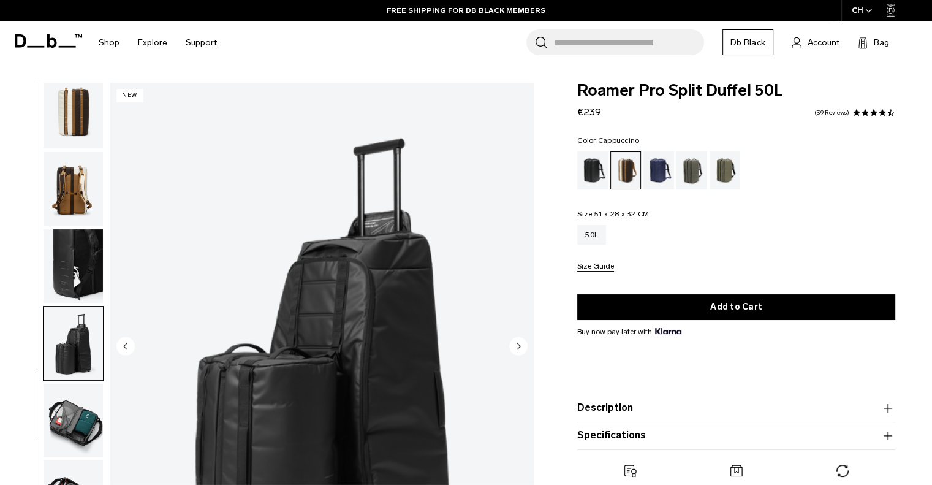
drag, startPoint x: 374, startPoint y: 267, endPoint x: 364, endPoint y: 267, distance: 9.8
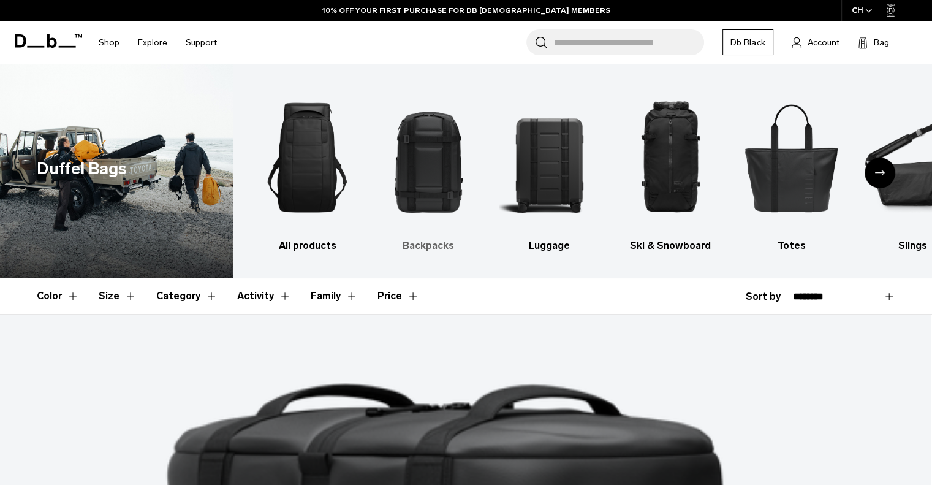
click at [419, 166] on img "2 / 10" at bounding box center [429, 158] width 100 height 150
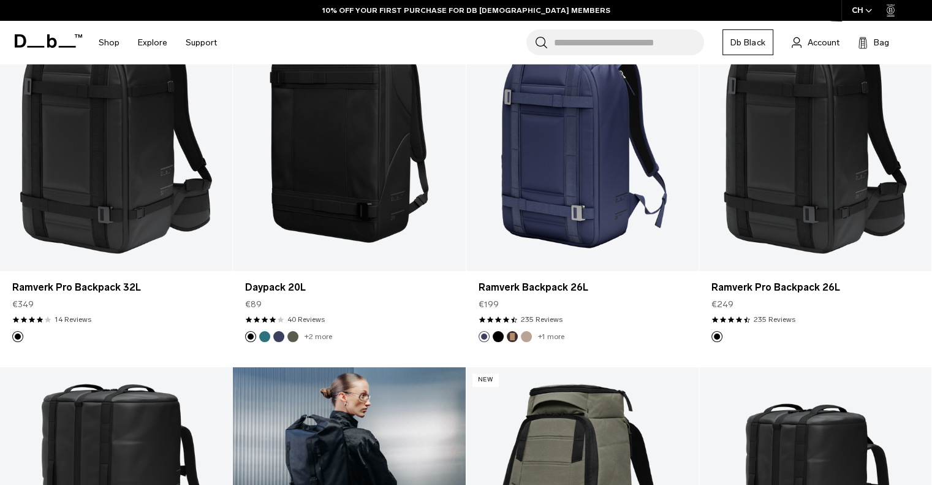
scroll to position [1291, 0]
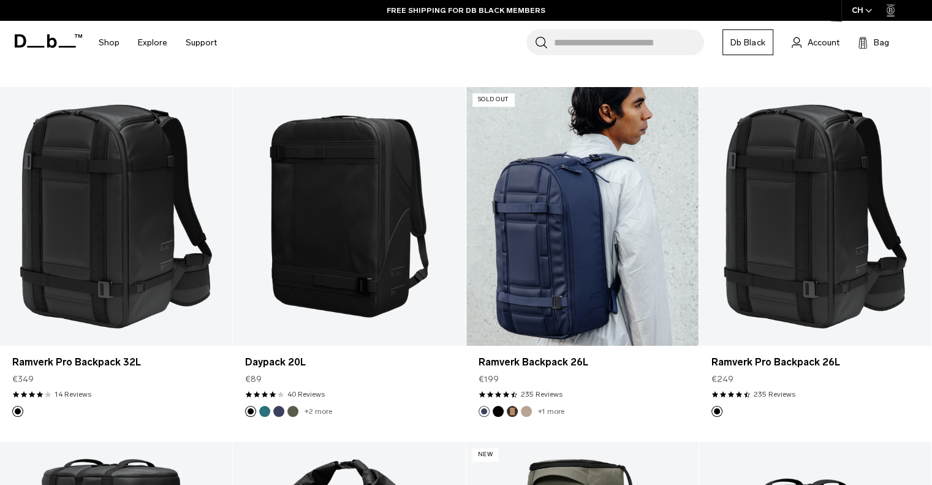
click at [571, 173] on link "Ramverk Backpack 26L" at bounding box center [582, 216] width 232 height 258
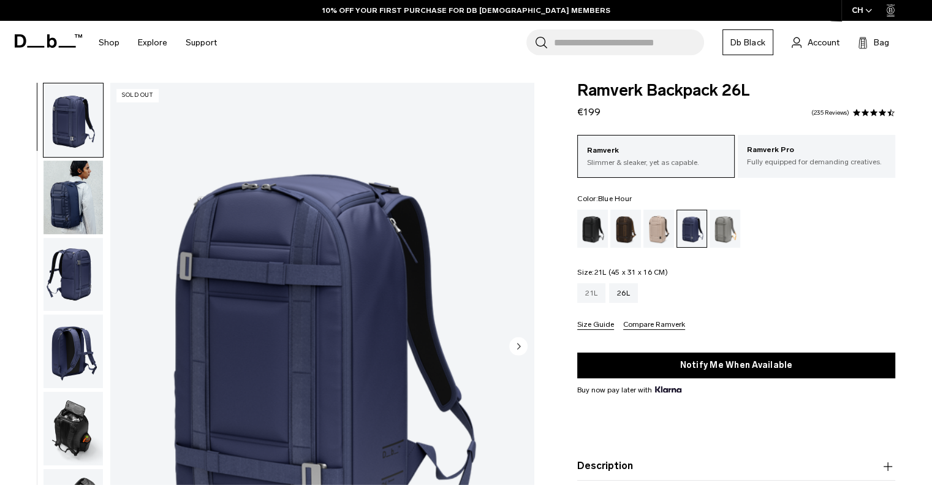
click at [593, 295] on div "21L" at bounding box center [591, 293] width 28 height 20
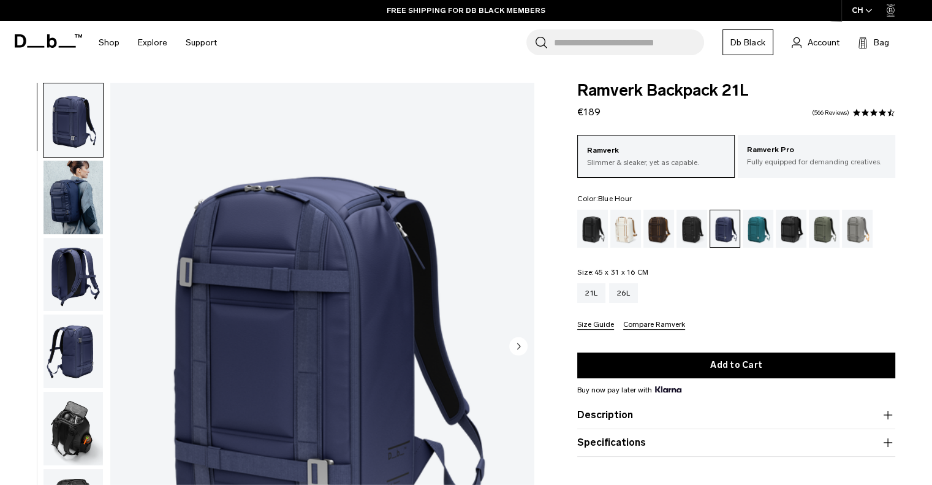
scroll to position [123, 0]
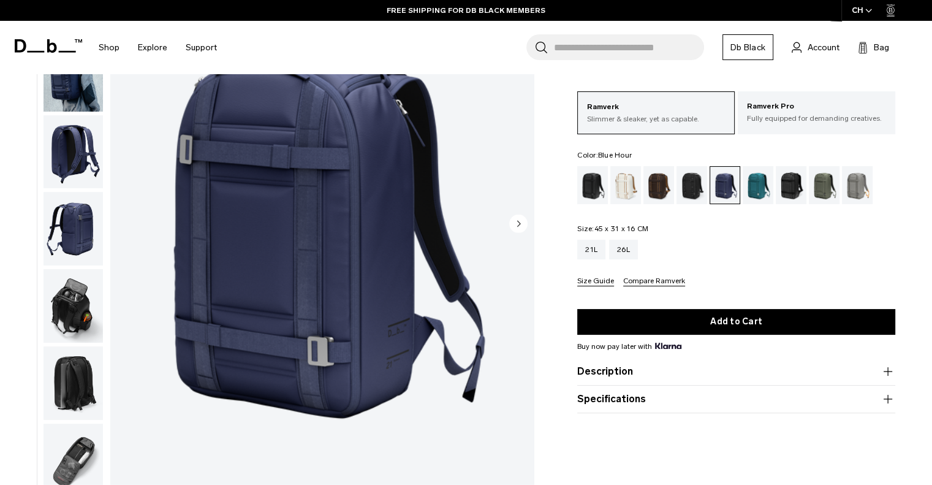
click at [669, 370] on button "Description" at bounding box center [736, 371] width 318 height 15
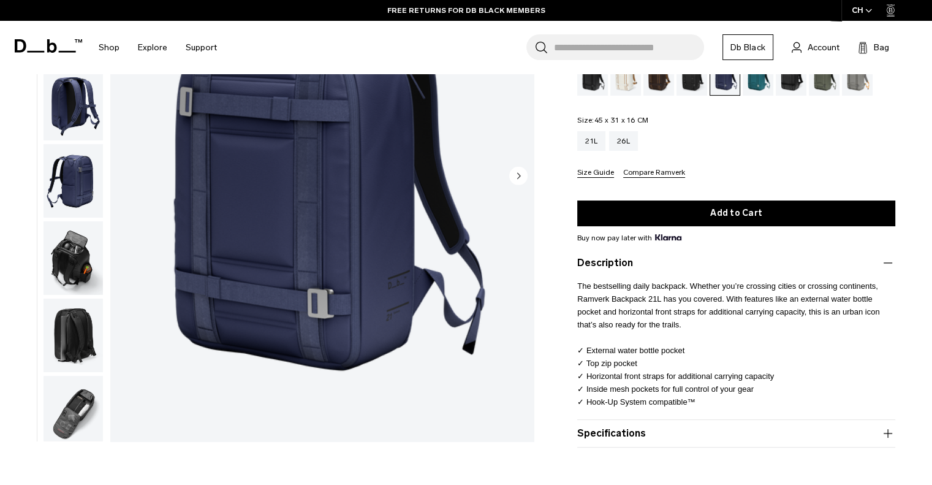
scroll to position [245, 0]
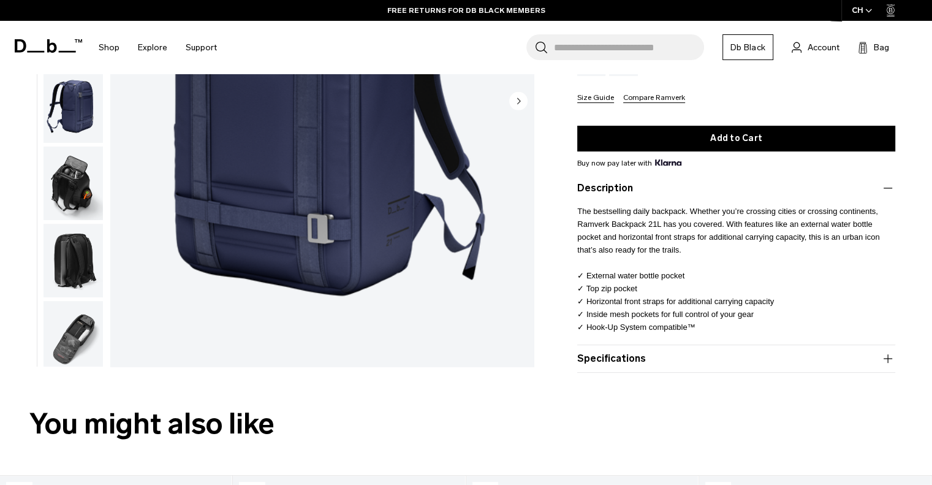
click at [674, 354] on button "Specifications" at bounding box center [736, 358] width 318 height 15
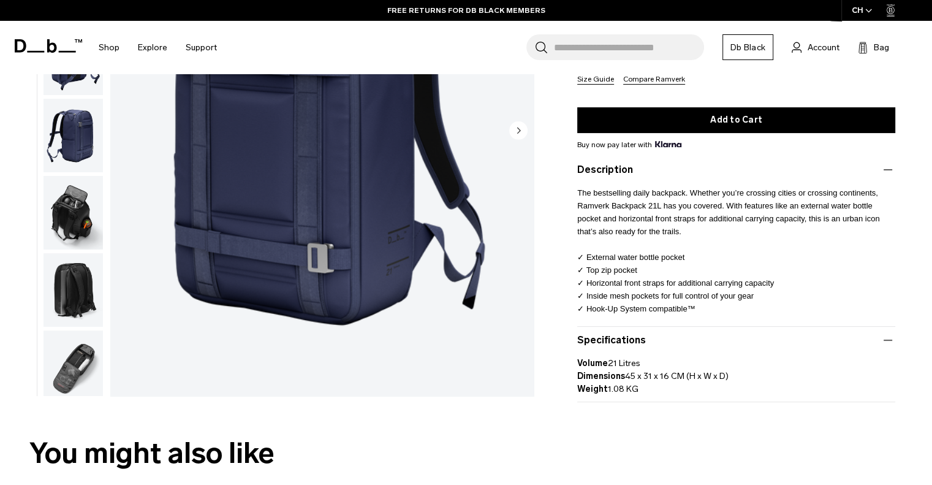
click at [889, 340] on icon "button" at bounding box center [888, 340] width 15 height 15
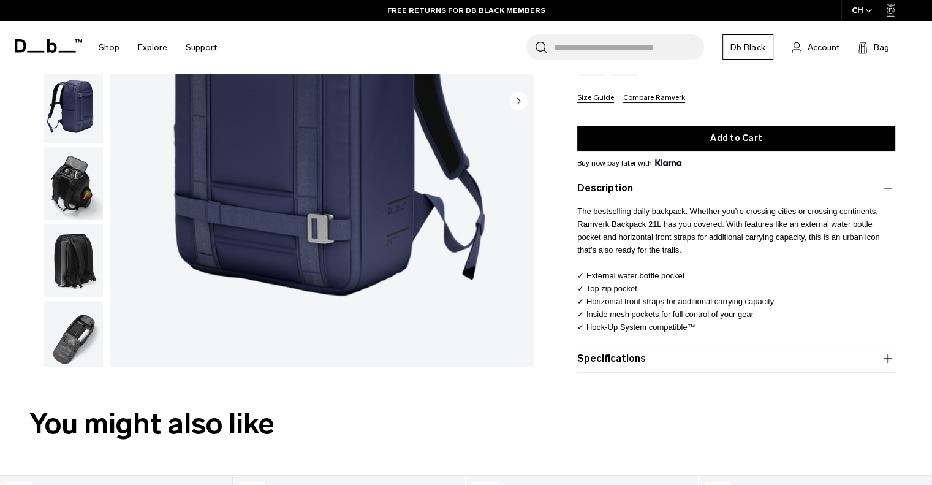
click at [890, 191] on icon "button" at bounding box center [888, 188] width 15 height 15
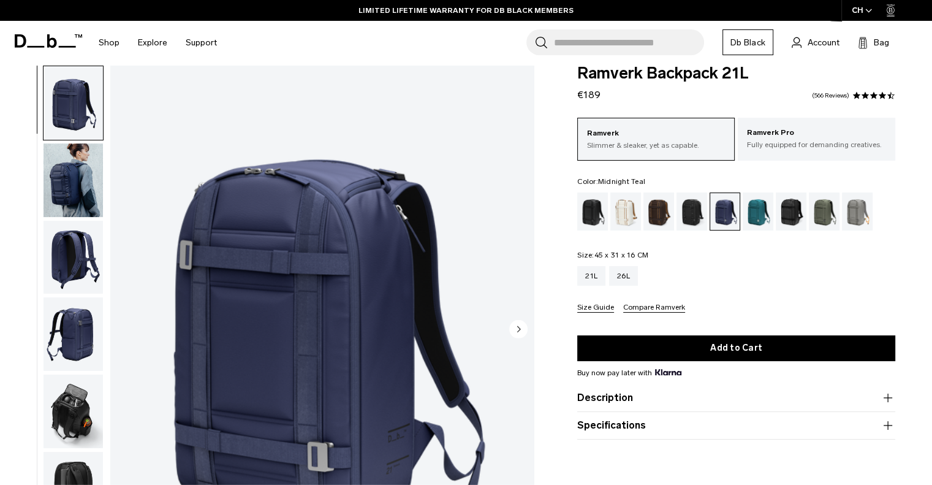
scroll to position [0, 0]
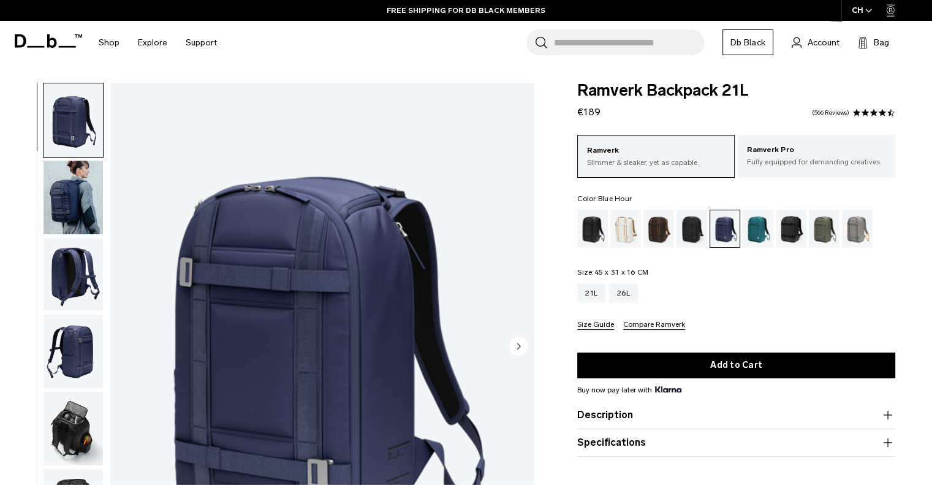
drag, startPoint x: 318, startPoint y: 132, endPoint x: 317, endPoint y: 121, distance: 11.1
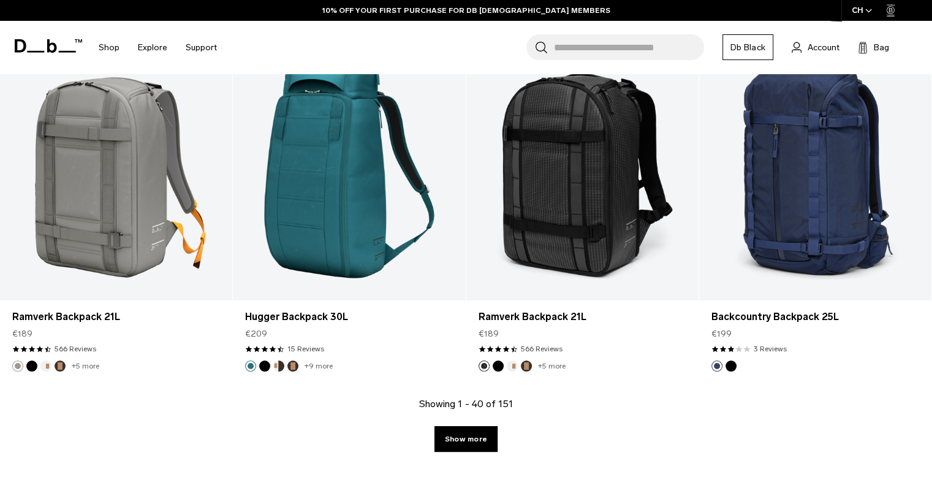
scroll to position [3680, 0]
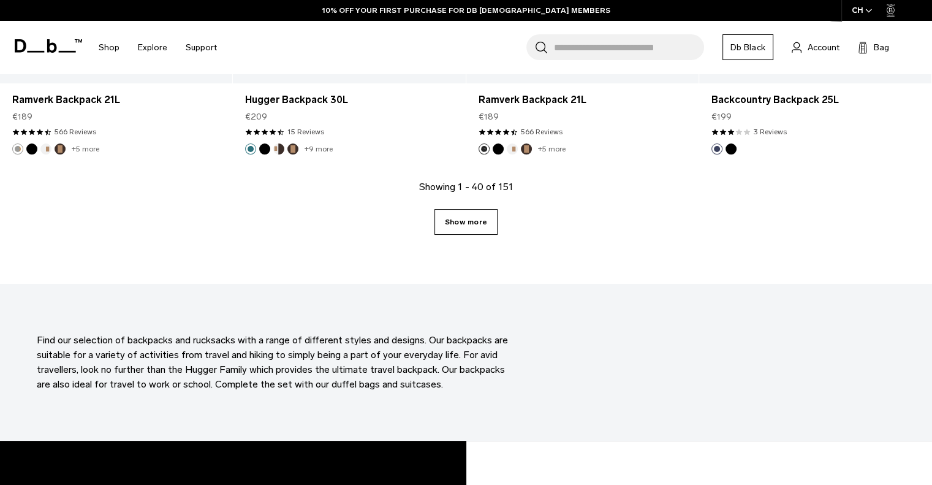
click at [473, 224] on link "Show more" at bounding box center [466, 222] width 63 height 26
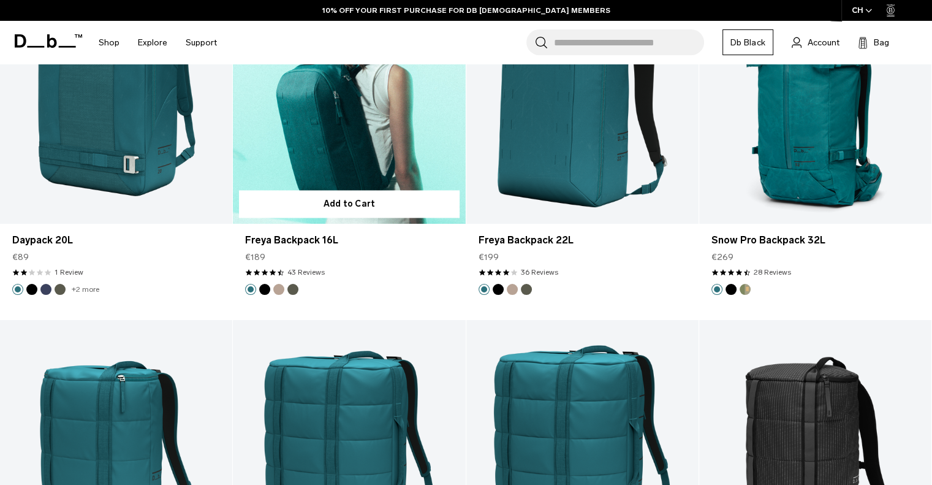
scroll to position [6607, 0]
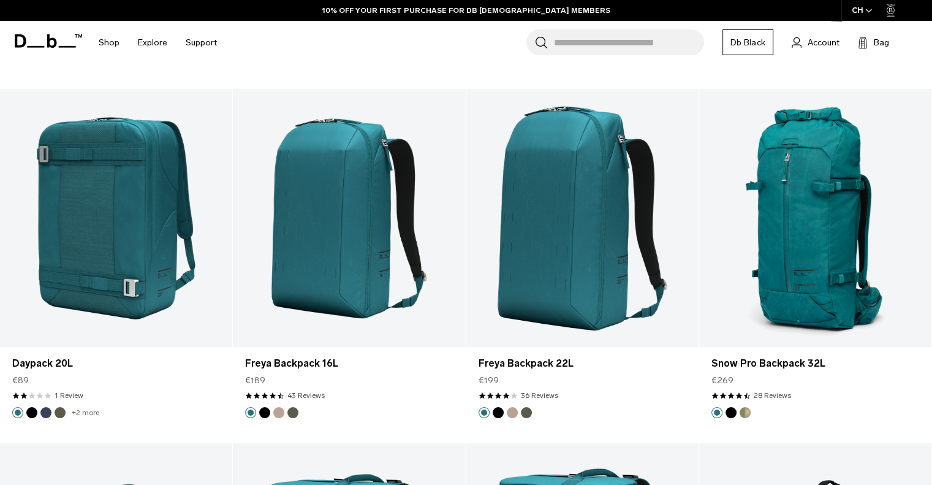
click at [30, 45] on icon at bounding box center [48, 40] width 67 height 13
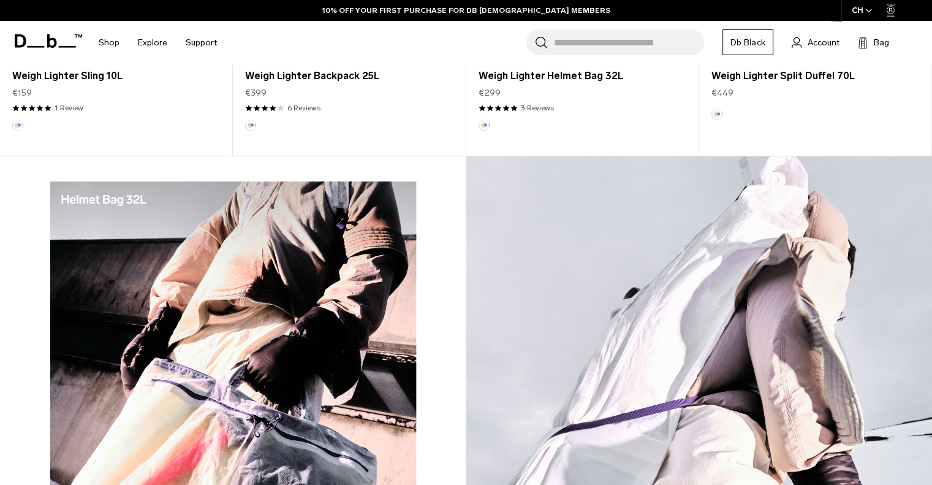
scroll to position [758, 0]
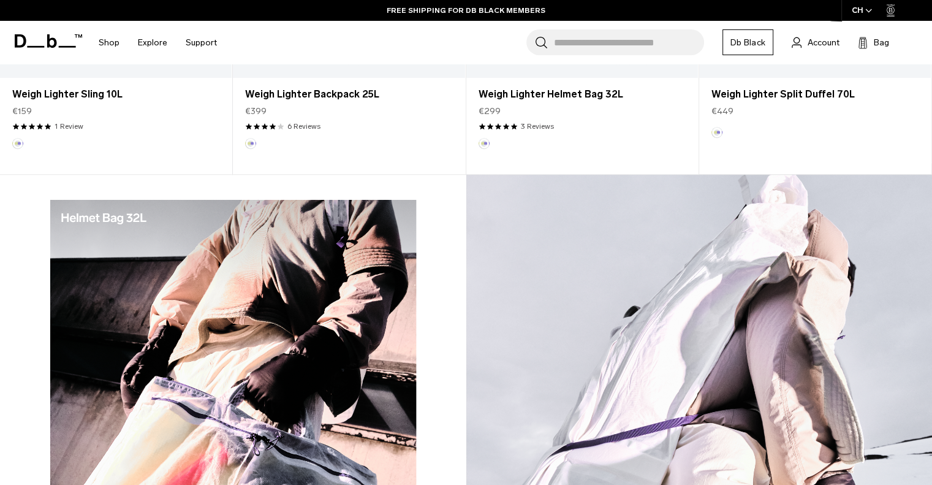
click at [113, 218] on img at bounding box center [233, 451] width 466 height 552
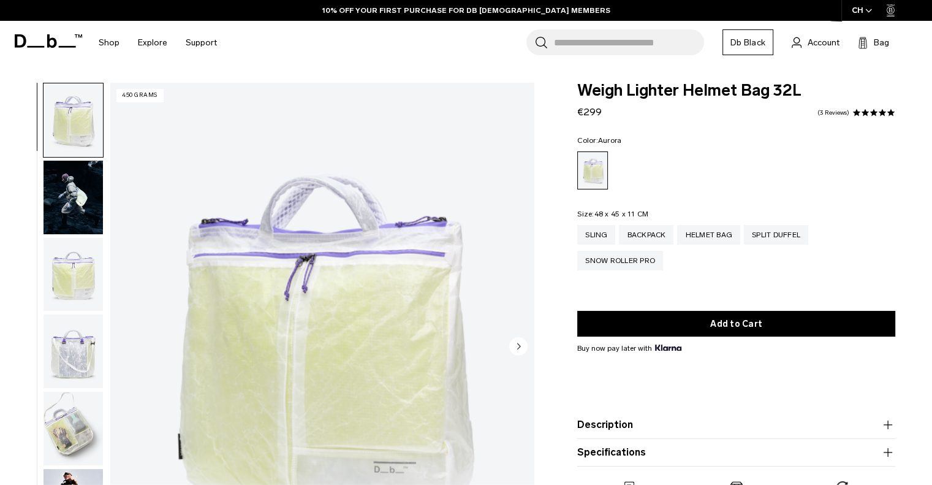
click at [523, 349] on circle "Next slide" at bounding box center [518, 346] width 18 height 18
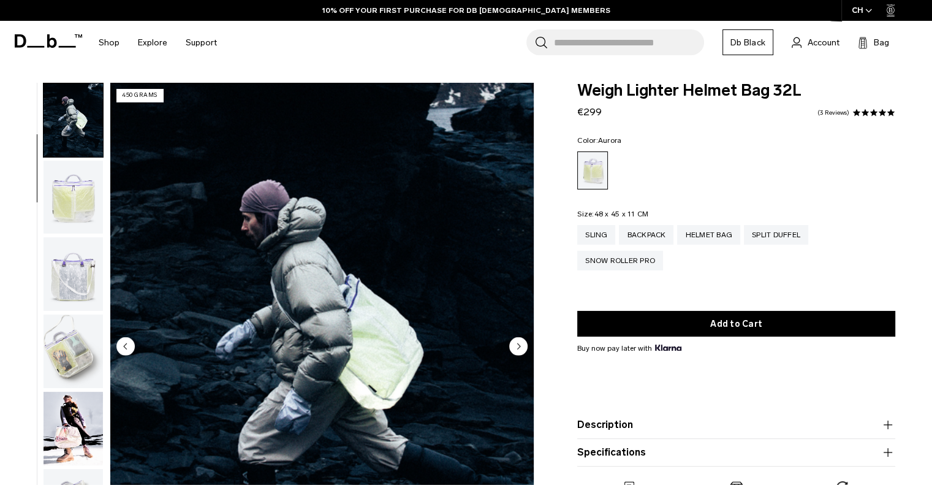
click at [523, 349] on circle "Next slide" at bounding box center [518, 346] width 18 height 18
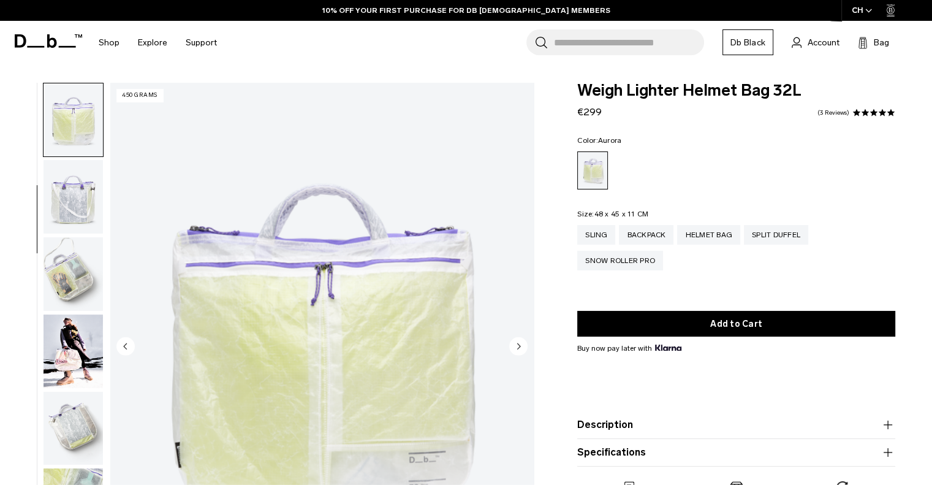
click at [523, 349] on circle "Next slide" at bounding box center [518, 346] width 18 height 18
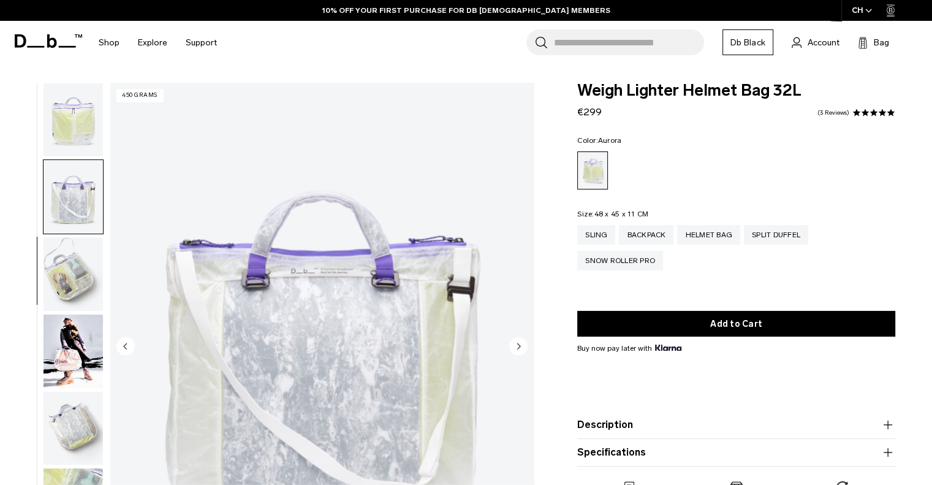
scroll to position [232, 0]
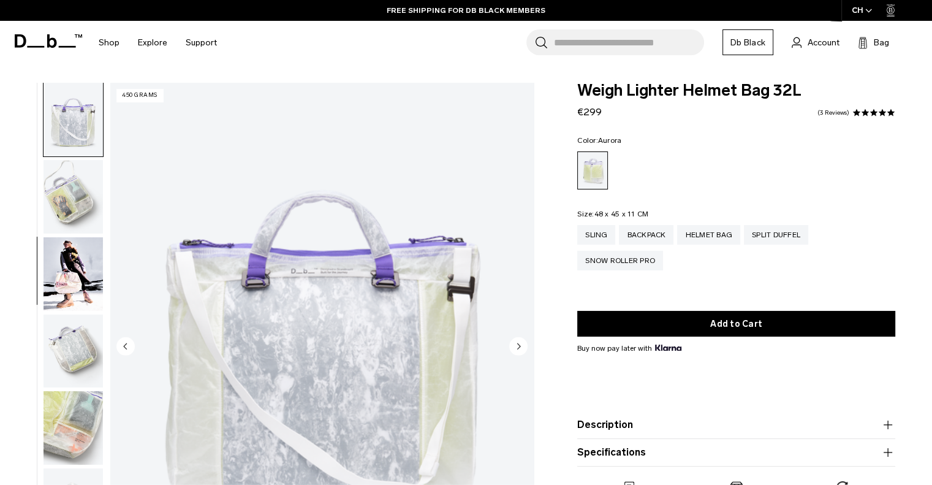
click at [523, 349] on circle "Next slide" at bounding box center [518, 346] width 18 height 18
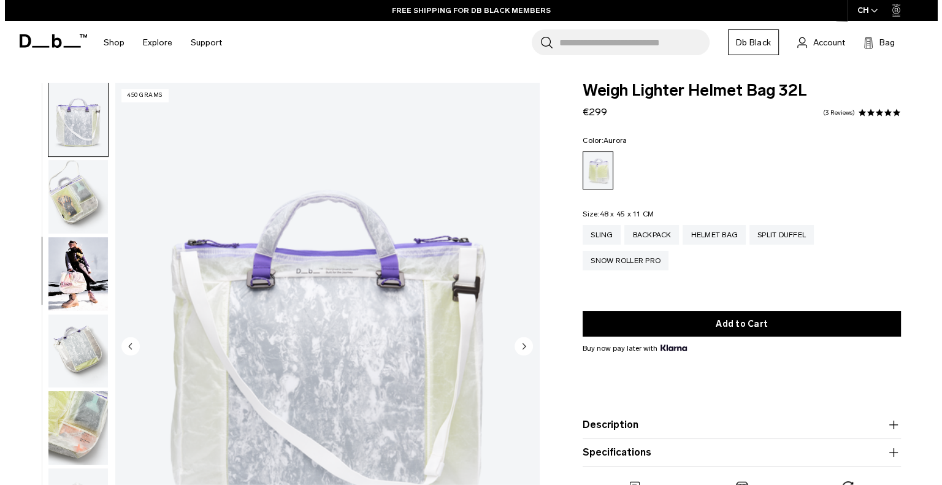
scroll to position [240, 0]
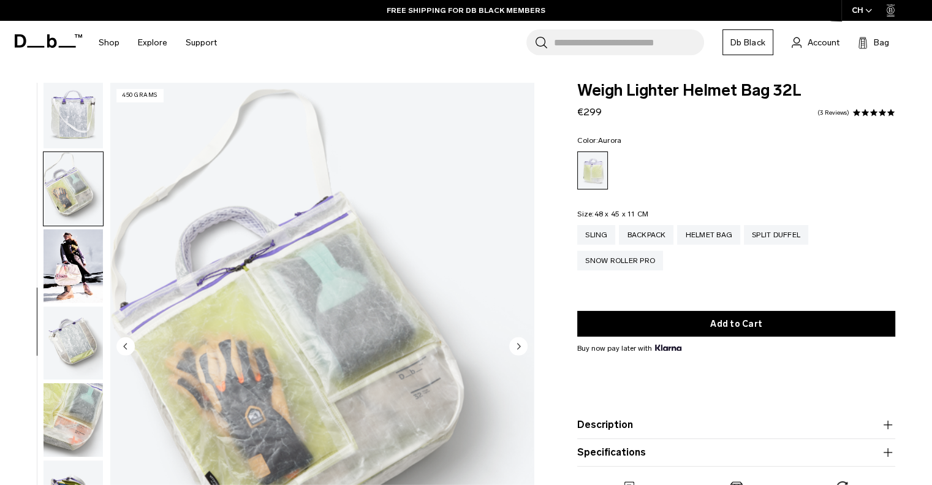
click at [523, 348] on circle "Next slide" at bounding box center [518, 346] width 18 height 18
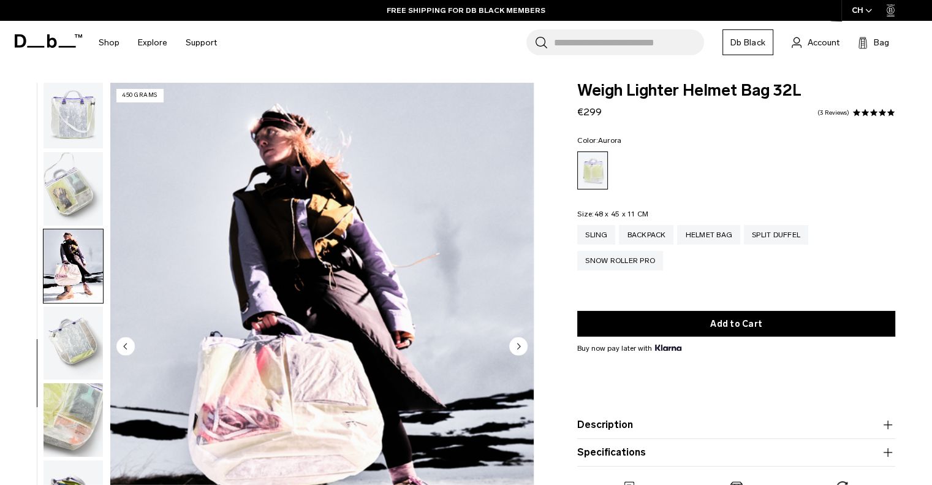
click at [523, 348] on circle "Next slide" at bounding box center [518, 346] width 18 height 18
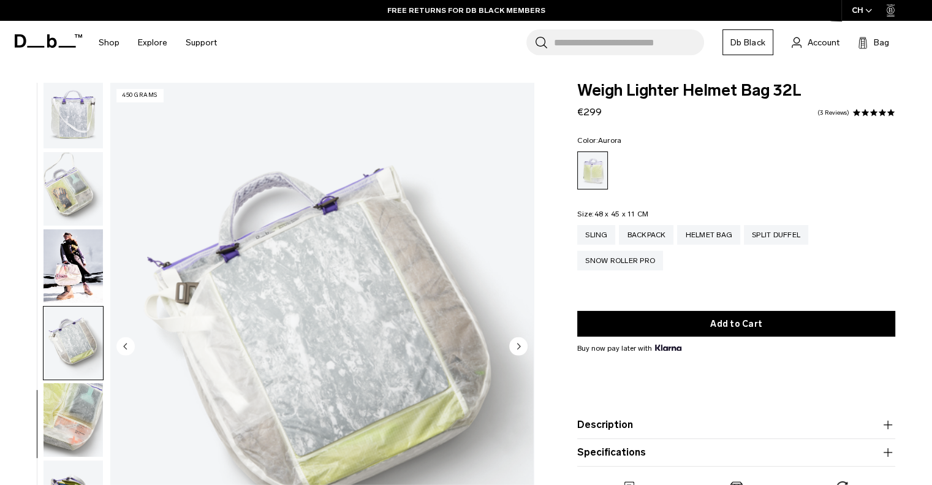
click at [523, 348] on circle "Next slide" at bounding box center [518, 346] width 18 height 18
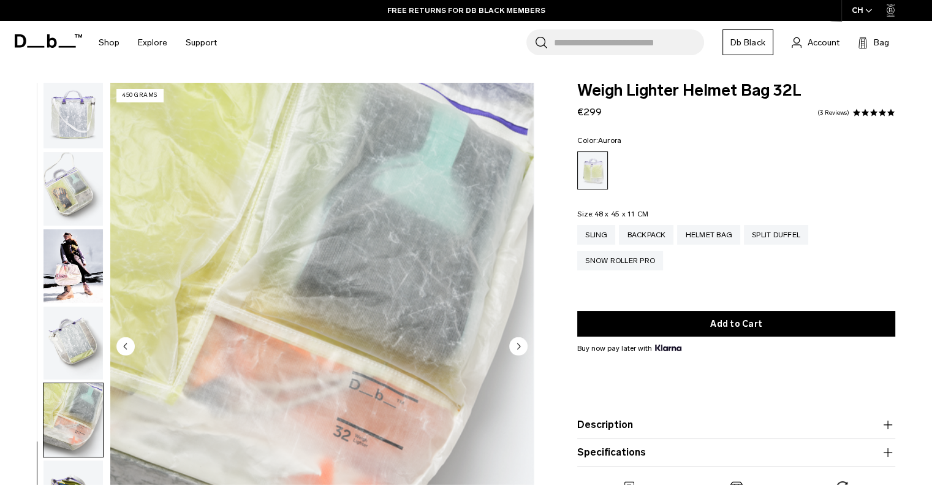
click at [523, 348] on circle "Next slide" at bounding box center [518, 346] width 18 height 18
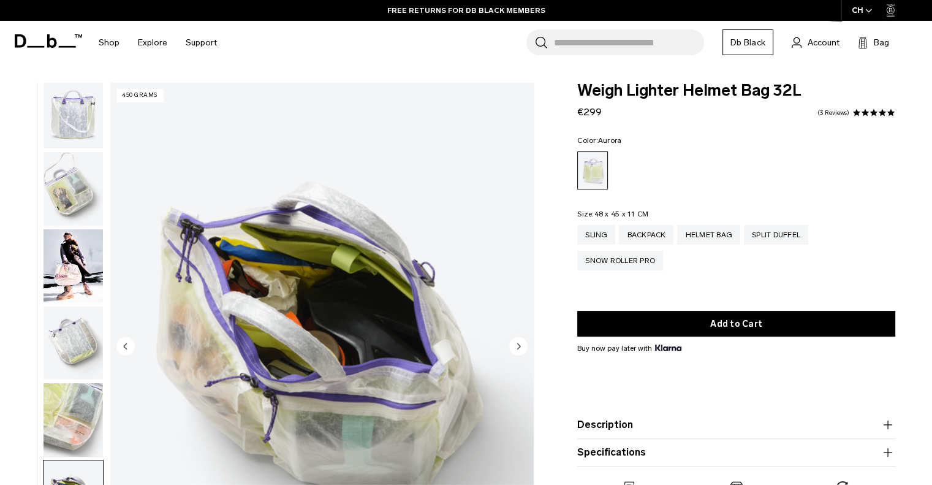
click at [523, 348] on circle "Next slide" at bounding box center [518, 346] width 18 height 18
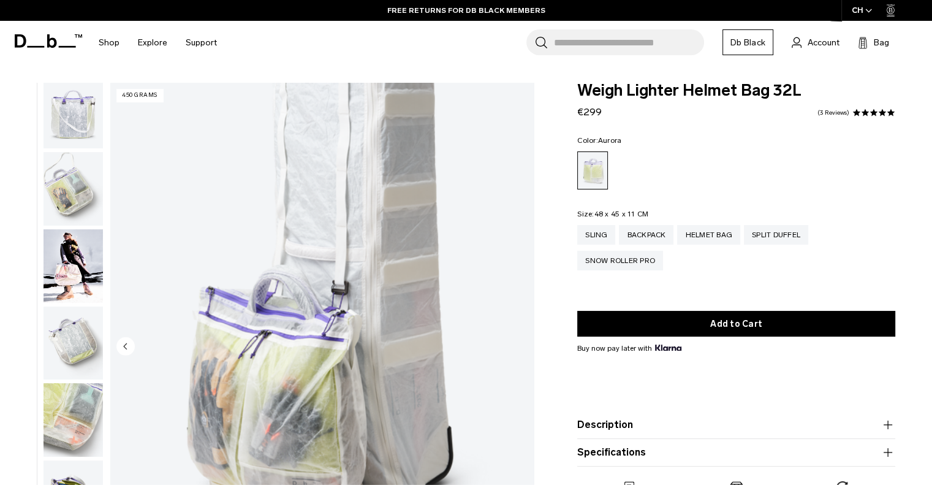
click at [523, 348] on img "10 / 10" at bounding box center [322, 347] width 424 height 529
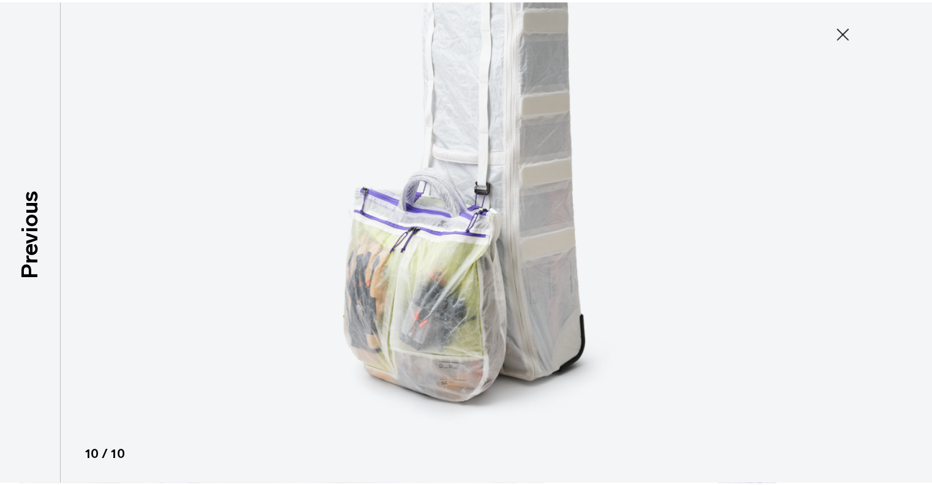
scroll to position [233, 0]
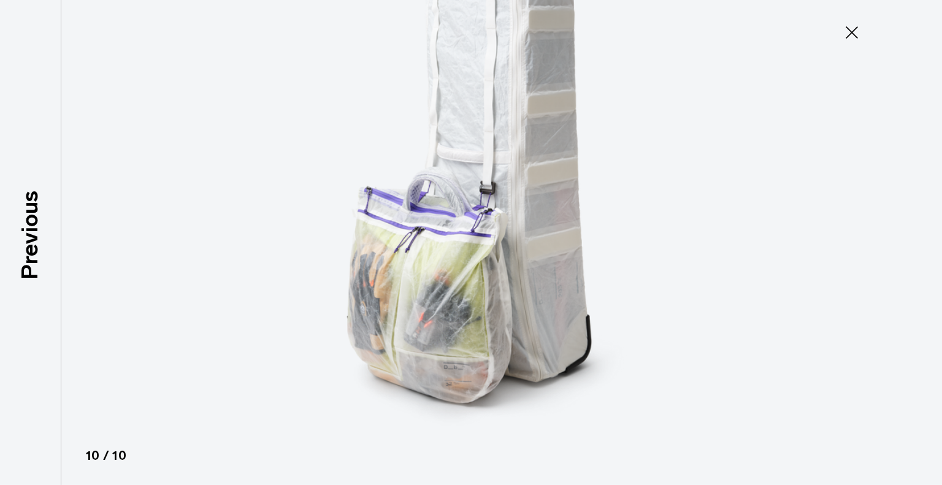
click at [848, 25] on icon at bounding box center [852, 33] width 20 height 20
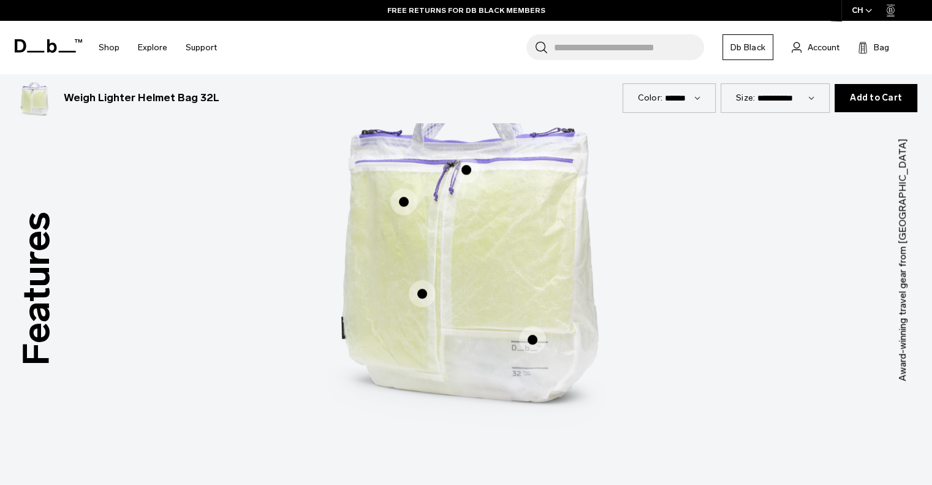
scroll to position [552, 0]
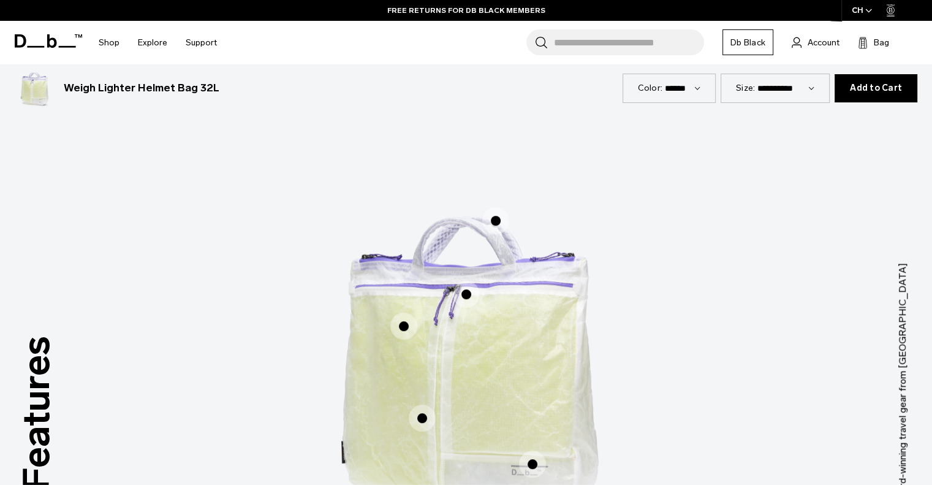
click at [497, 217] on span "1 / 3" at bounding box center [495, 220] width 27 height 27
click at [490, 219] on span "1 / 3" at bounding box center [495, 220] width 27 height 27
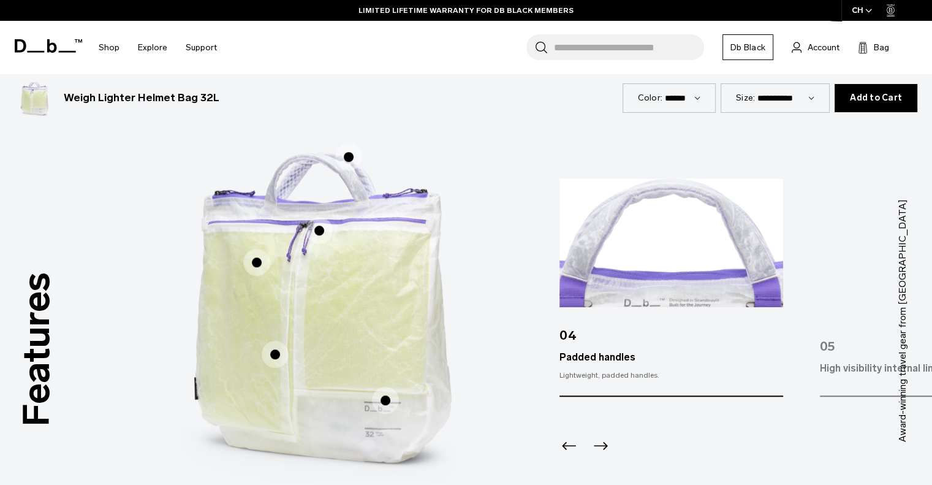
scroll to position [613, 0]
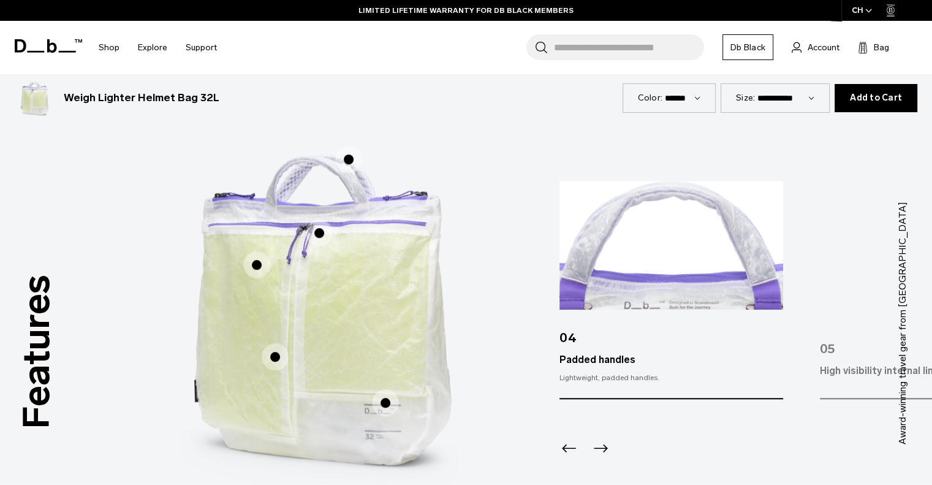
click at [321, 230] on span "1 / 3" at bounding box center [319, 232] width 27 height 27
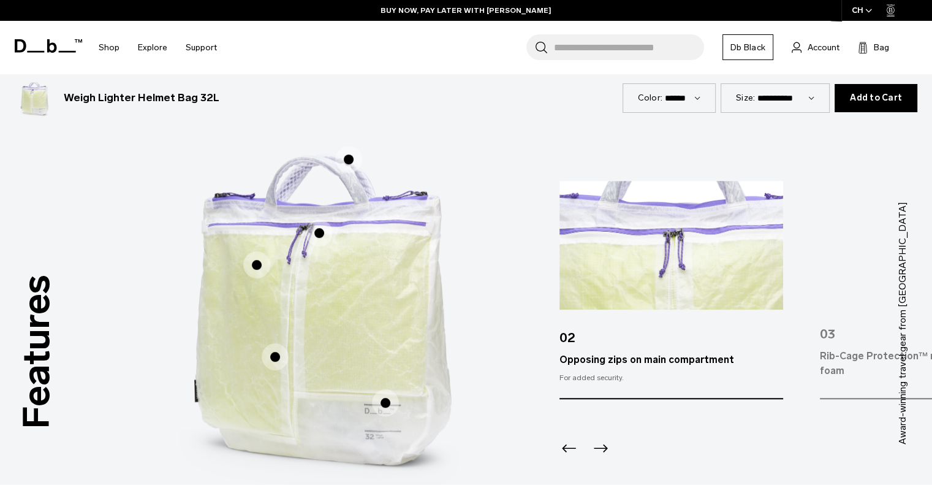
click at [255, 262] on span "1 / 3" at bounding box center [256, 264] width 27 height 27
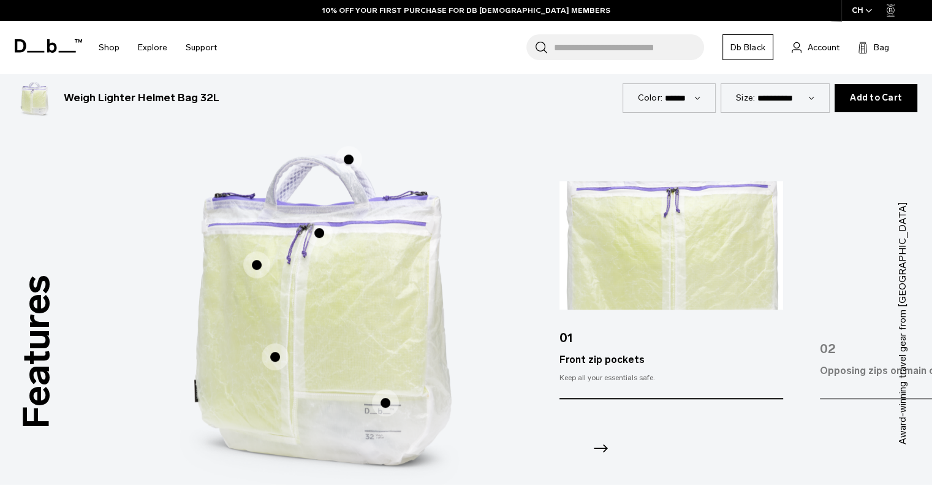
click at [283, 361] on span "1 / 3" at bounding box center [275, 356] width 27 height 27
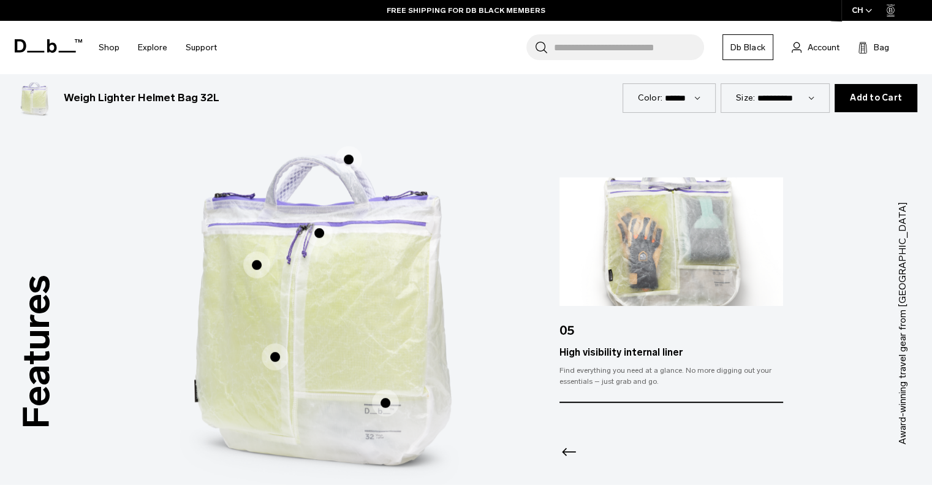
click at [392, 404] on span "1 / 3" at bounding box center [385, 402] width 27 height 27
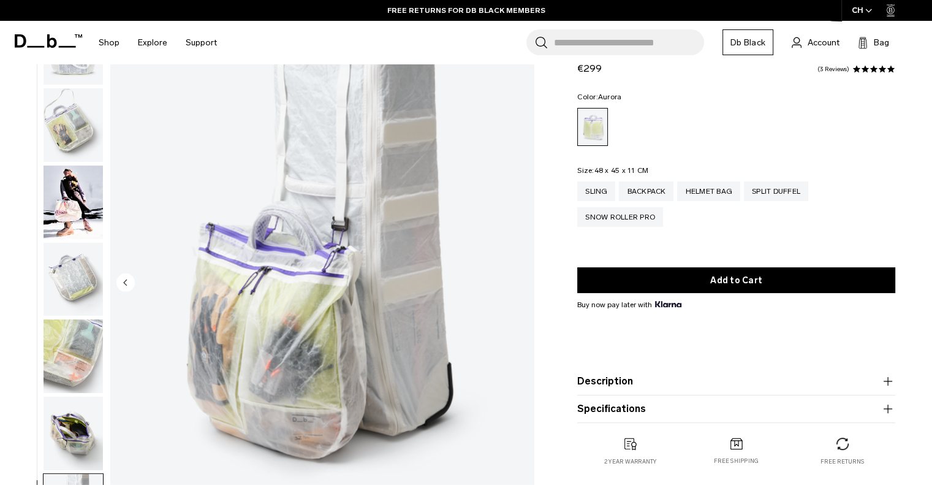
scroll to position [0, 0]
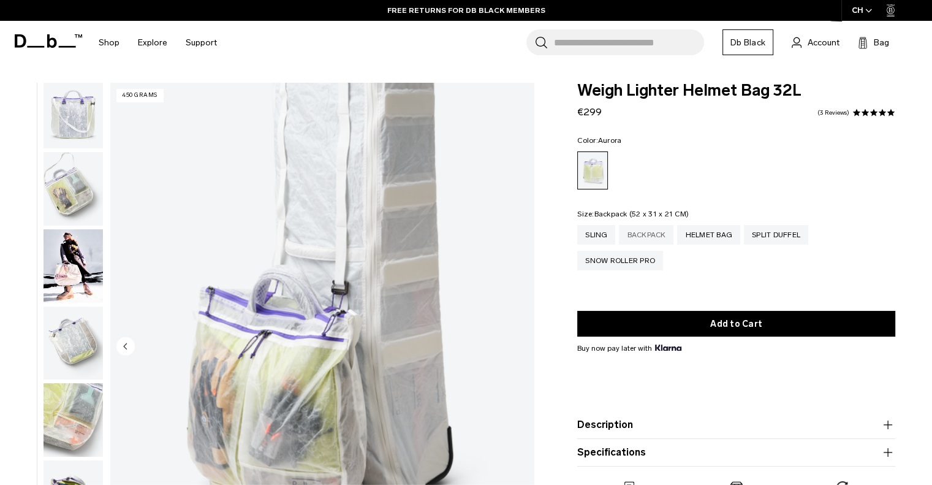
click at [658, 236] on div "Backpack" at bounding box center [646, 235] width 55 height 20
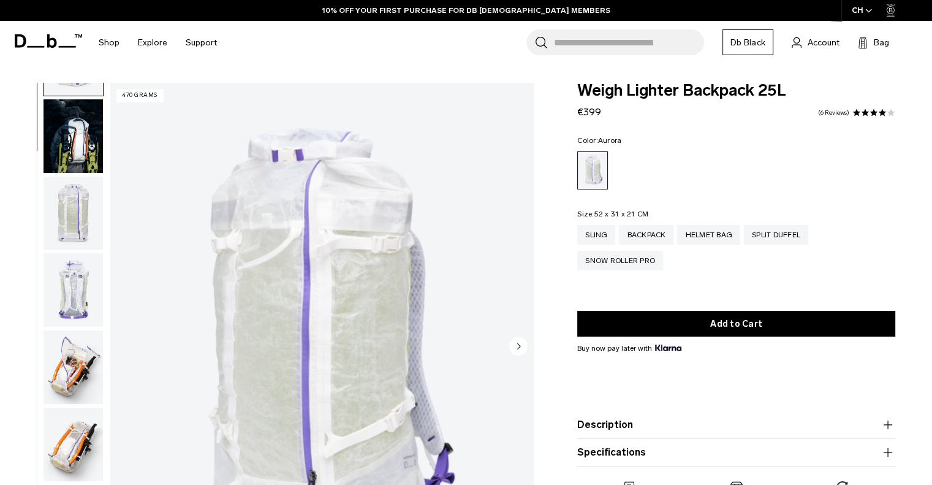
click at [83, 146] on img "button" at bounding box center [73, 136] width 59 height 74
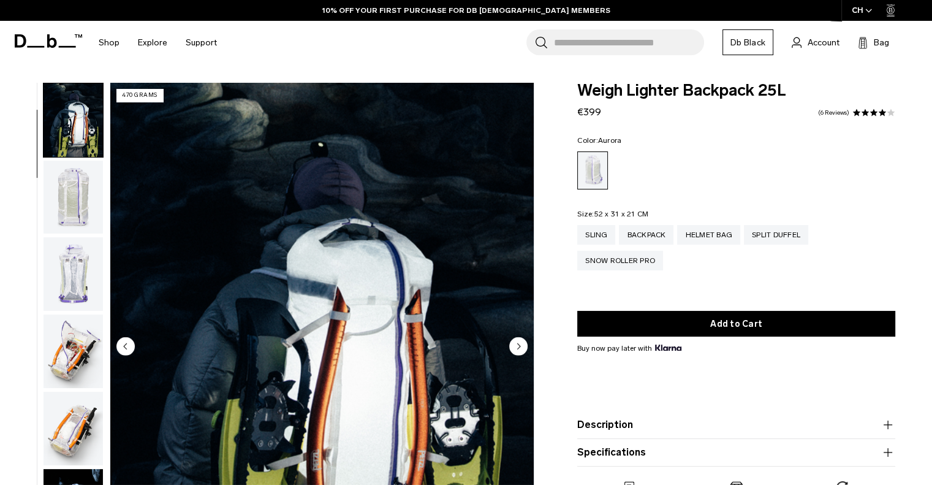
click at [82, 169] on img "button" at bounding box center [73, 198] width 59 height 74
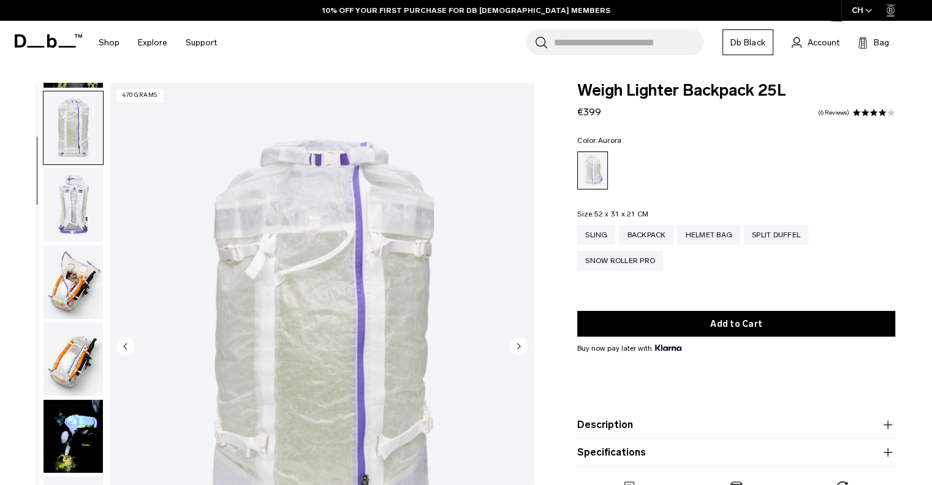
scroll to position [154, 0]
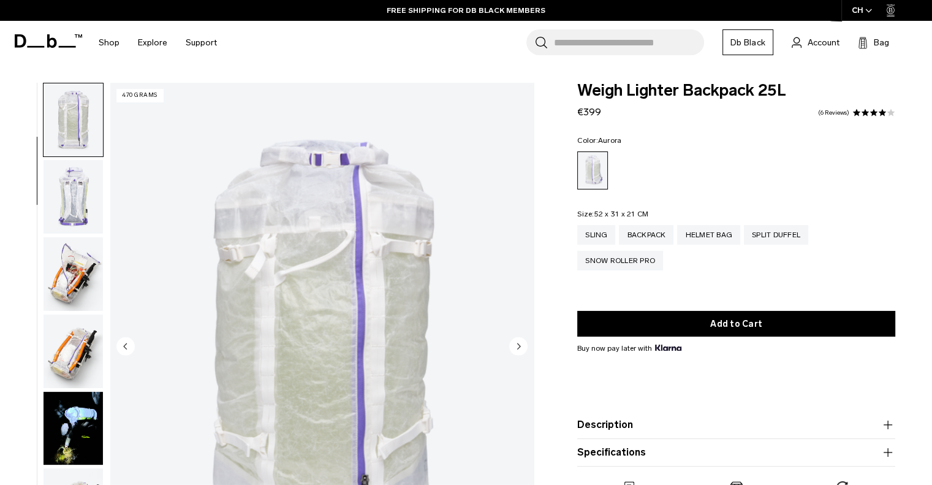
click at [83, 189] on img "button" at bounding box center [73, 197] width 59 height 74
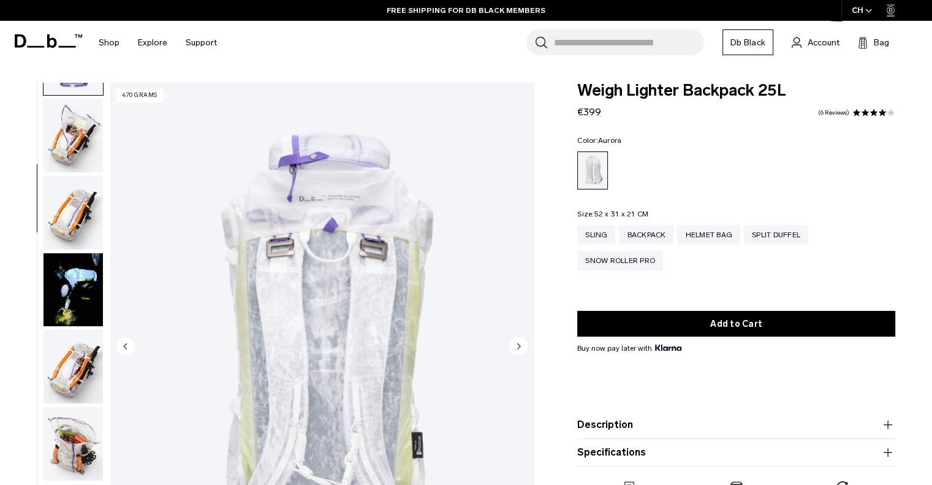
click at [81, 204] on img "button" at bounding box center [73, 213] width 59 height 74
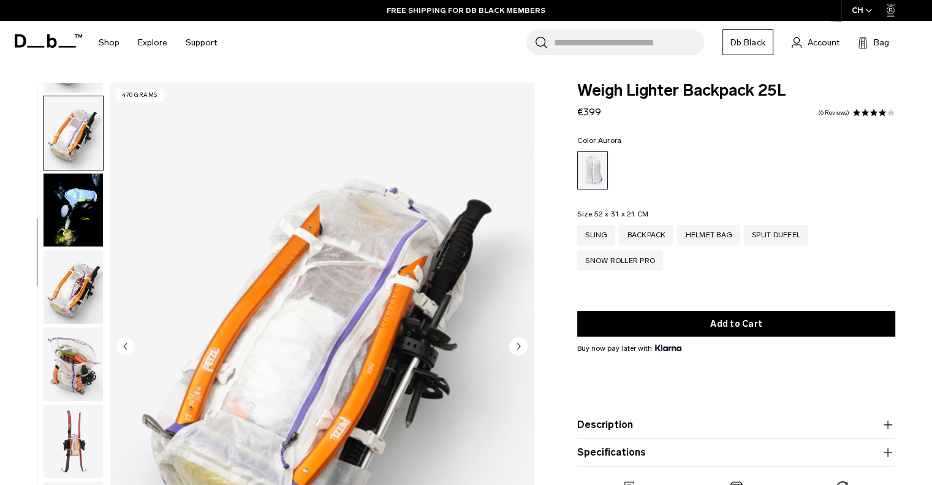
scroll to position [385, 0]
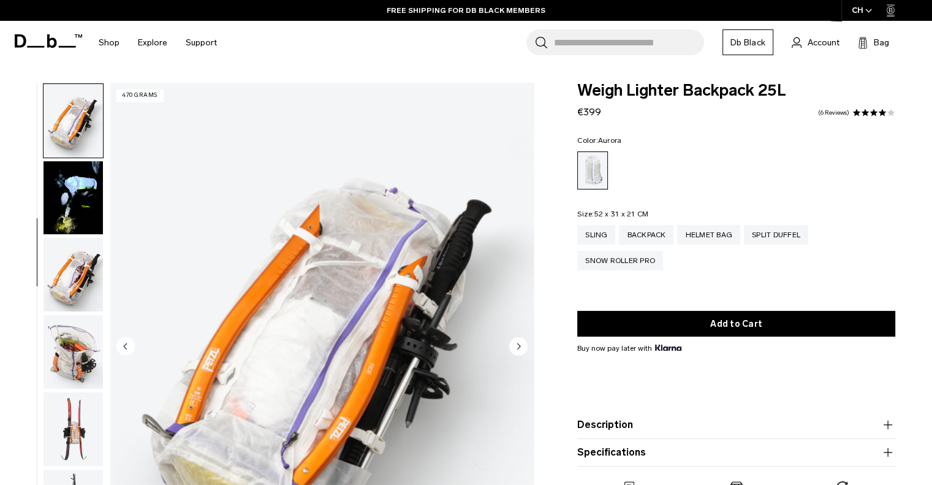
click at [125, 348] on icon "Previous slide" at bounding box center [125, 346] width 3 height 6
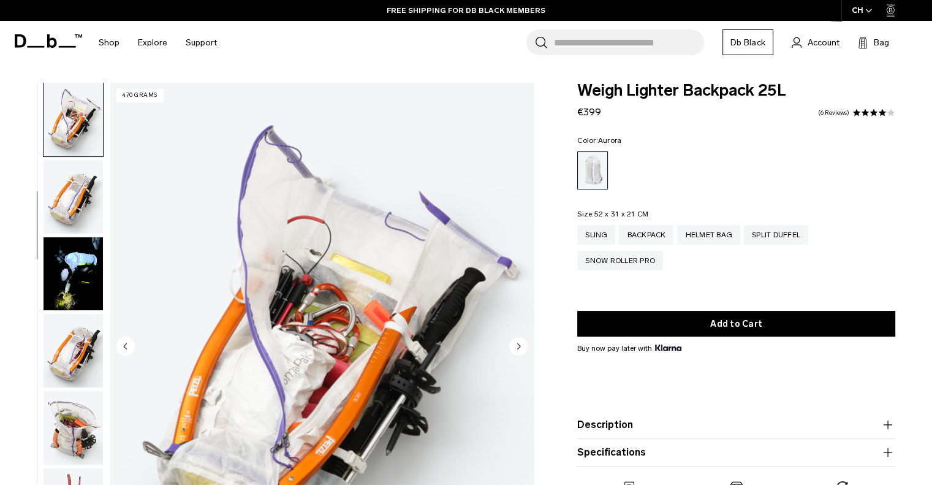
click at [125, 348] on icon "Previous slide" at bounding box center [125, 346] width 3 height 6
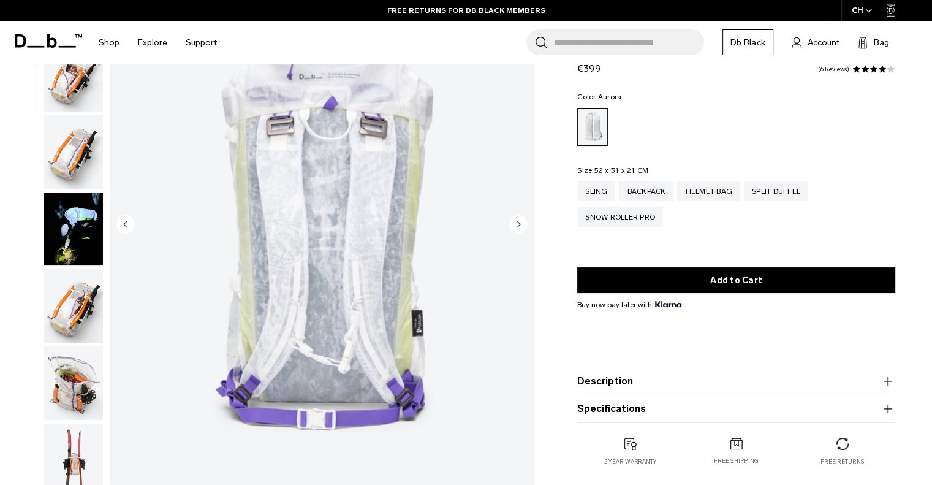
scroll to position [123, 0]
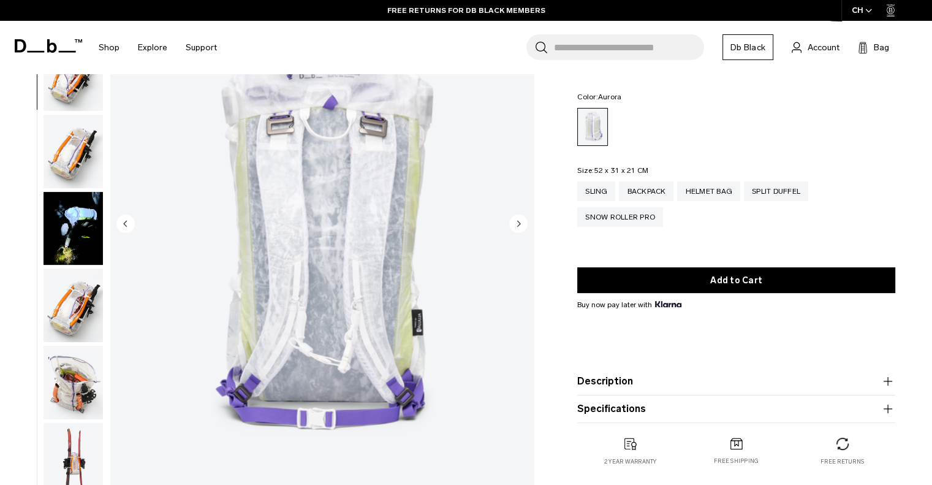
click at [524, 225] on circle "Next slide" at bounding box center [518, 223] width 18 height 18
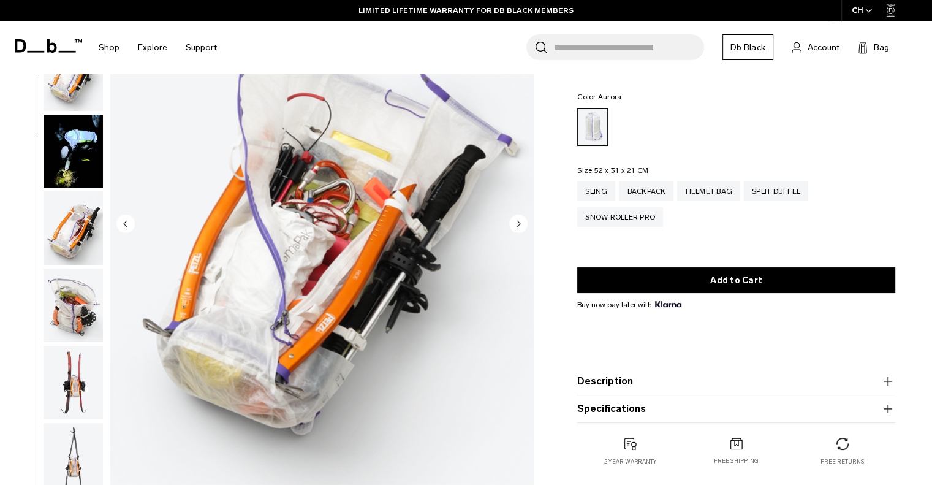
click at [520, 224] on circle "Next slide" at bounding box center [518, 223] width 18 height 18
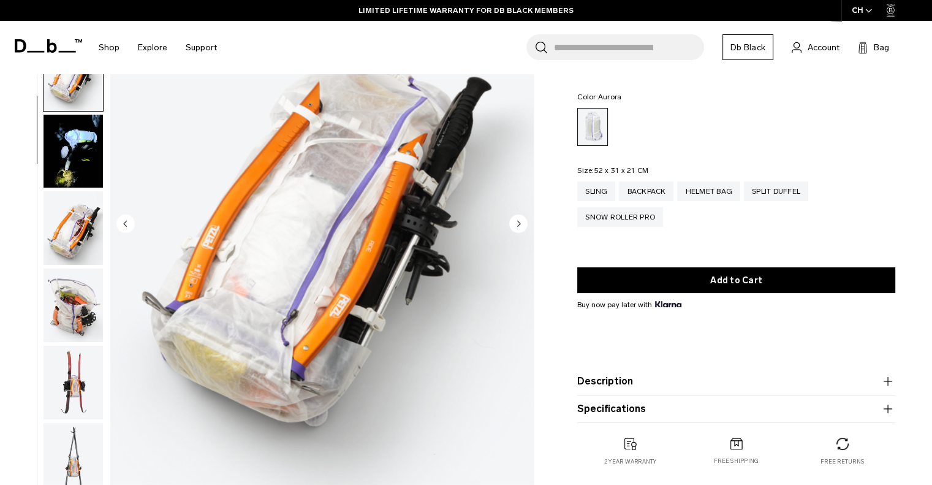
scroll to position [385, 0]
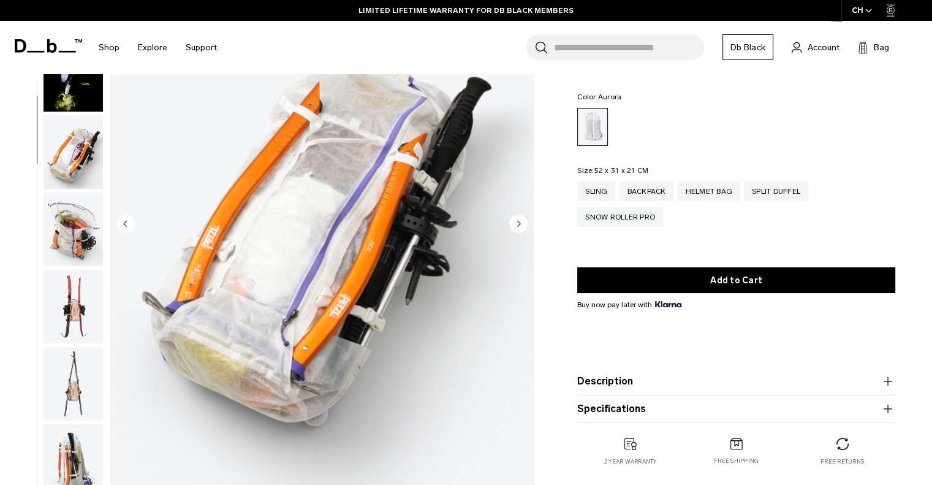
click at [520, 221] on circle "Next slide" at bounding box center [518, 223] width 18 height 18
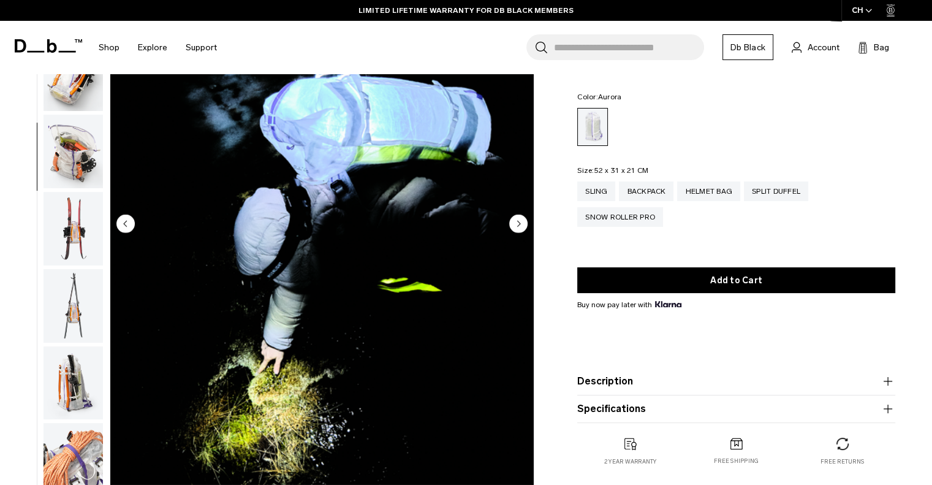
click at [520, 221] on circle "Next slide" at bounding box center [518, 223] width 18 height 18
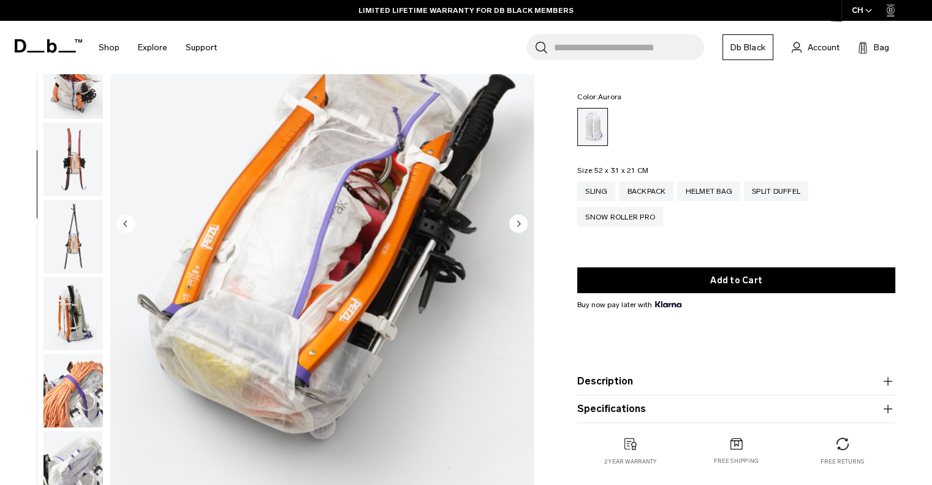
scroll to position [539, 0]
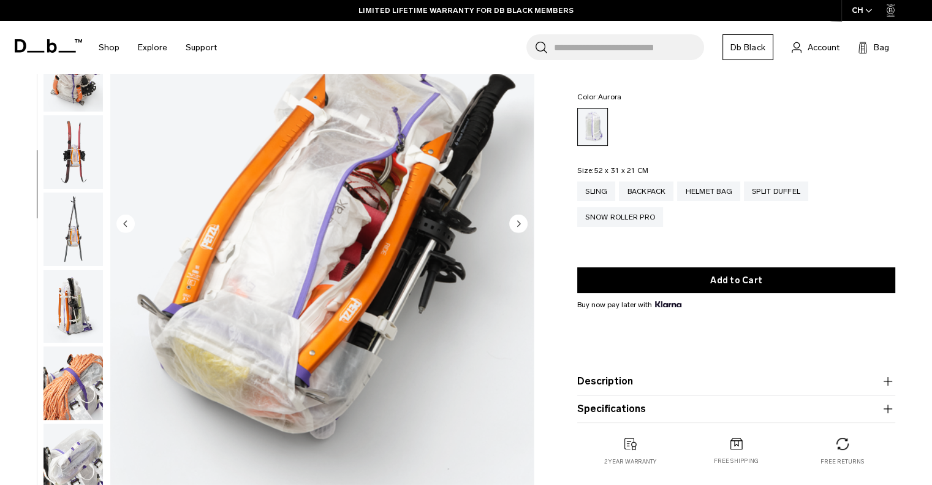
click at [520, 221] on circle "Next slide" at bounding box center [518, 223] width 18 height 18
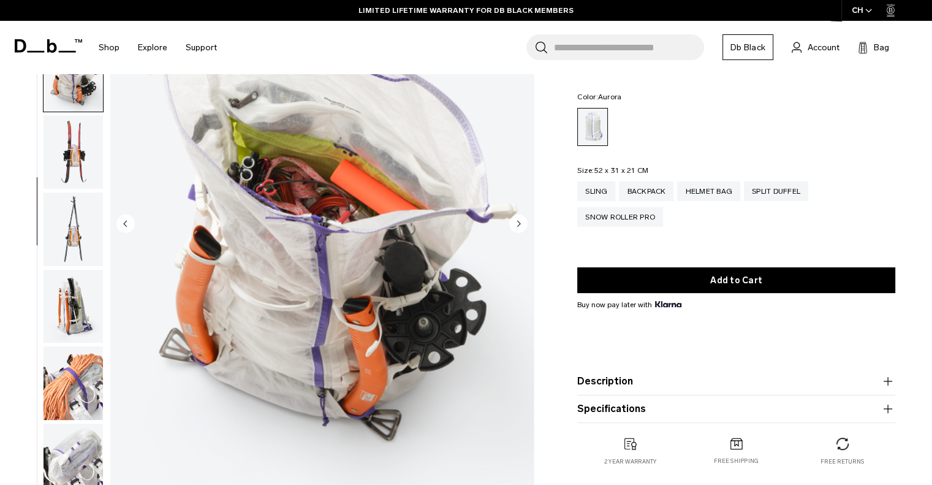
scroll to position [617, 0]
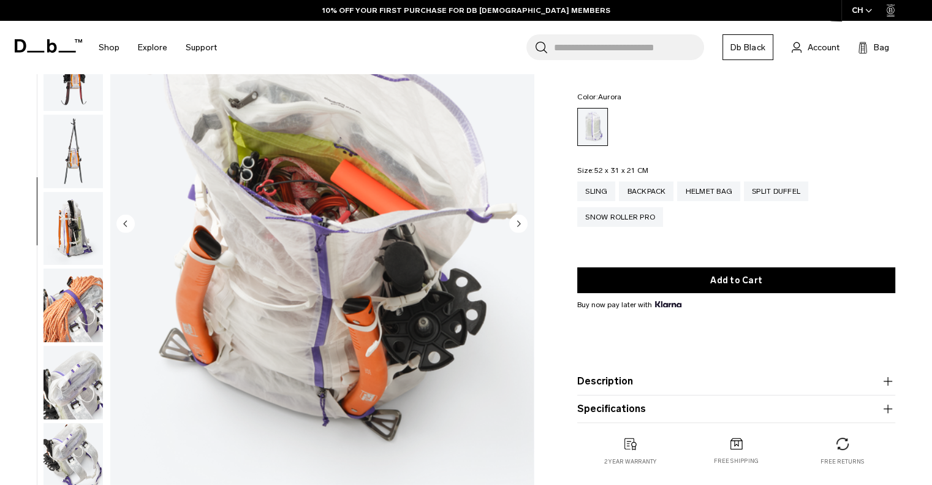
click at [520, 221] on circle "Next slide" at bounding box center [518, 223] width 18 height 18
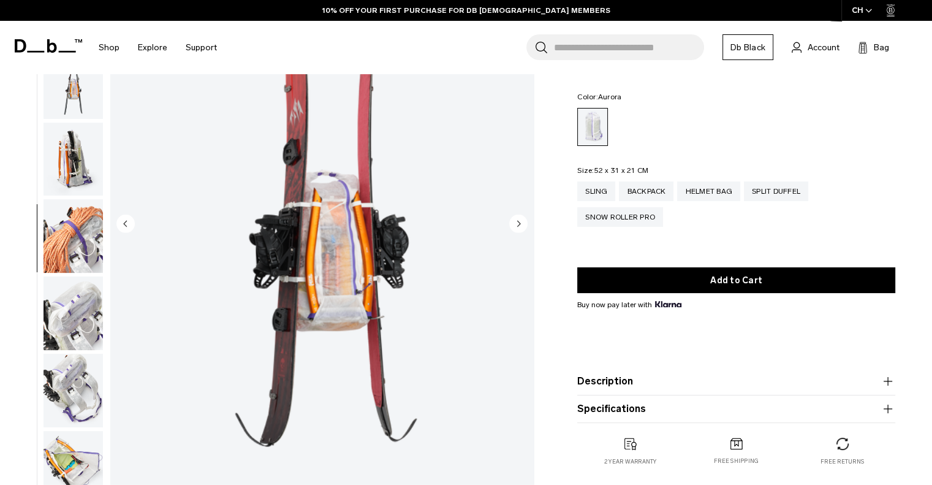
scroll to position [694, 0]
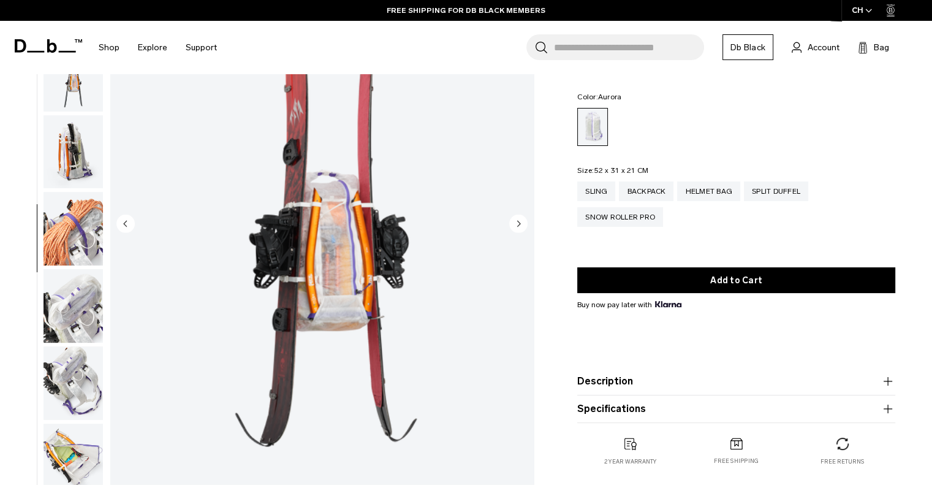
click at [520, 221] on circle "Next slide" at bounding box center [518, 223] width 18 height 18
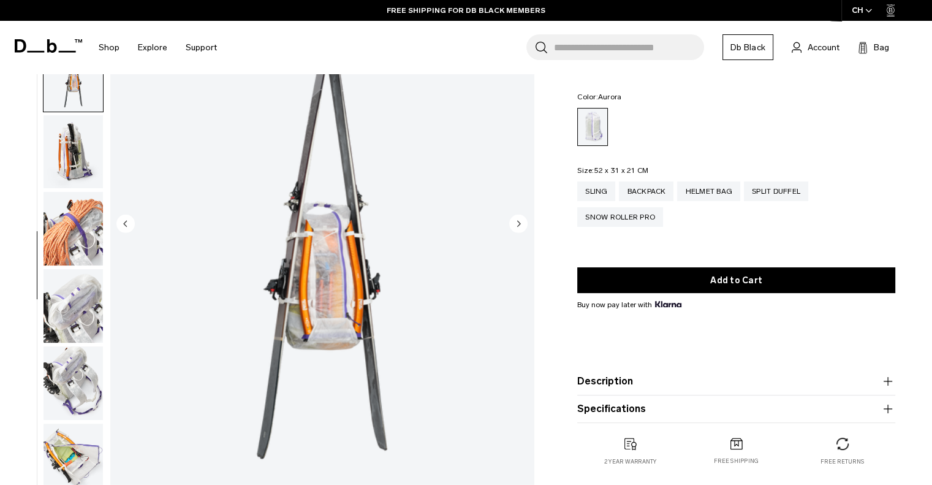
scroll to position [772, 0]
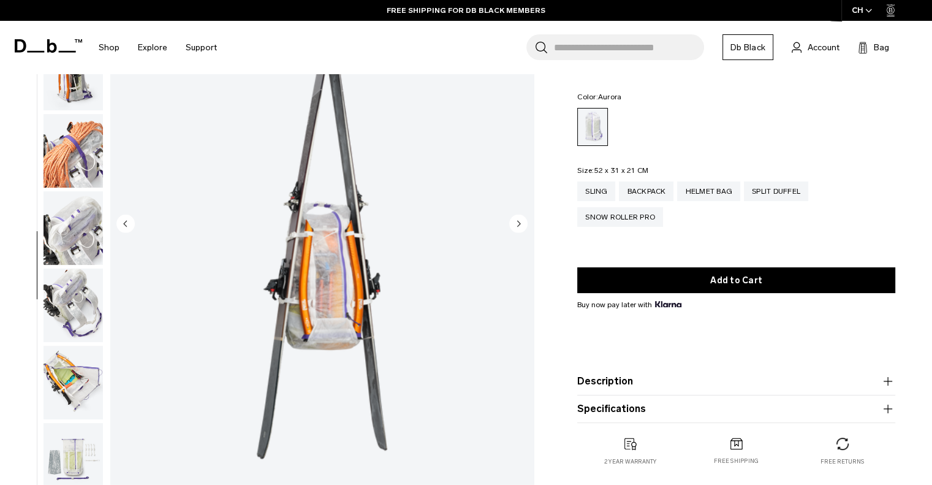
click at [520, 221] on circle "Next slide" at bounding box center [518, 223] width 18 height 18
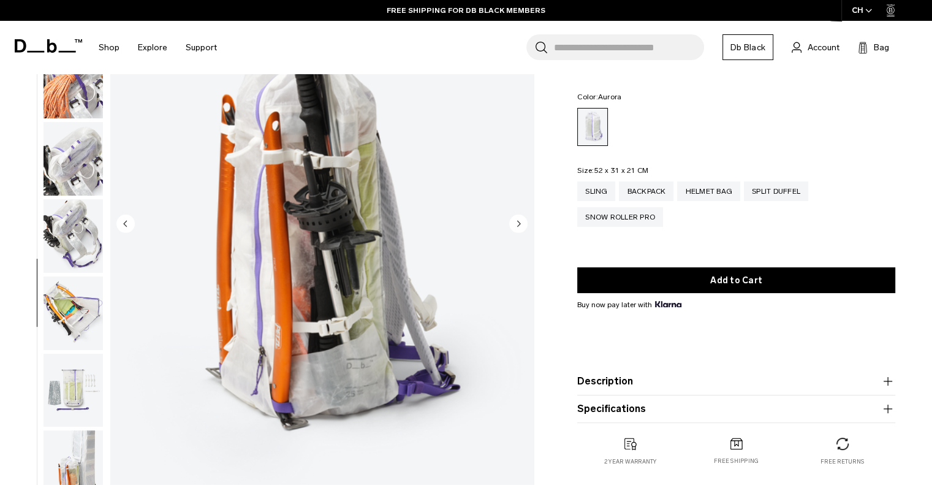
scroll to position [848, 0]
